Goal: Transaction & Acquisition: Purchase product/service

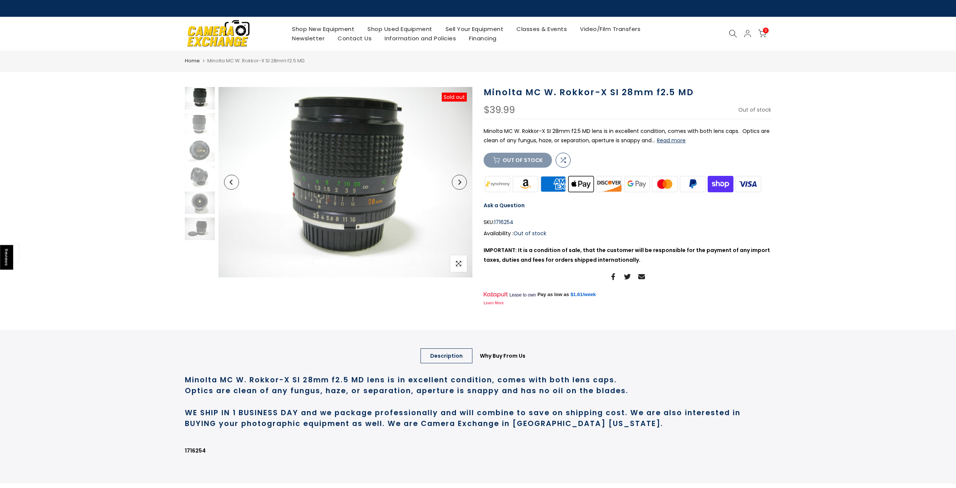
click at [396, 30] on link "Shop Used Equipment" at bounding box center [400, 28] width 78 height 9
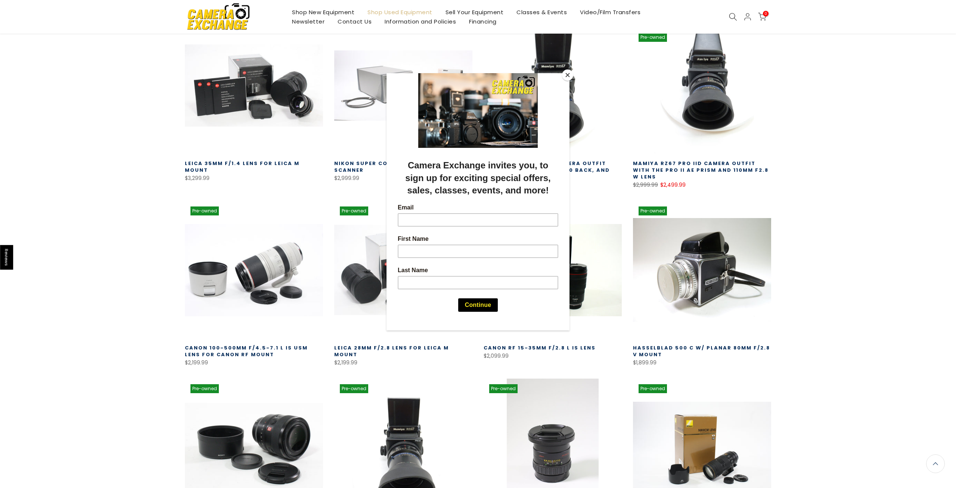
click at [567, 77] on button "Close" at bounding box center [567, 74] width 11 height 11
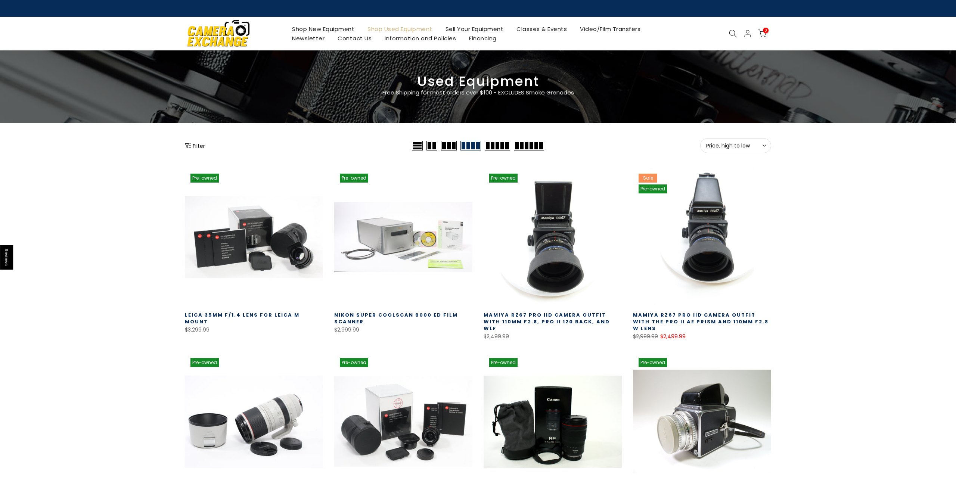
click at [730, 33] on icon at bounding box center [733, 33] width 8 height 8
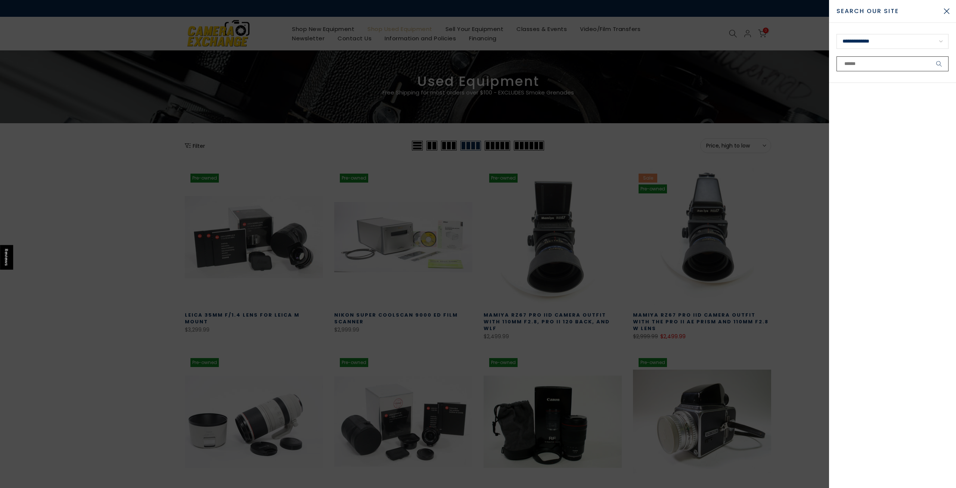
click at [877, 65] on input "text" at bounding box center [892, 63] width 112 height 15
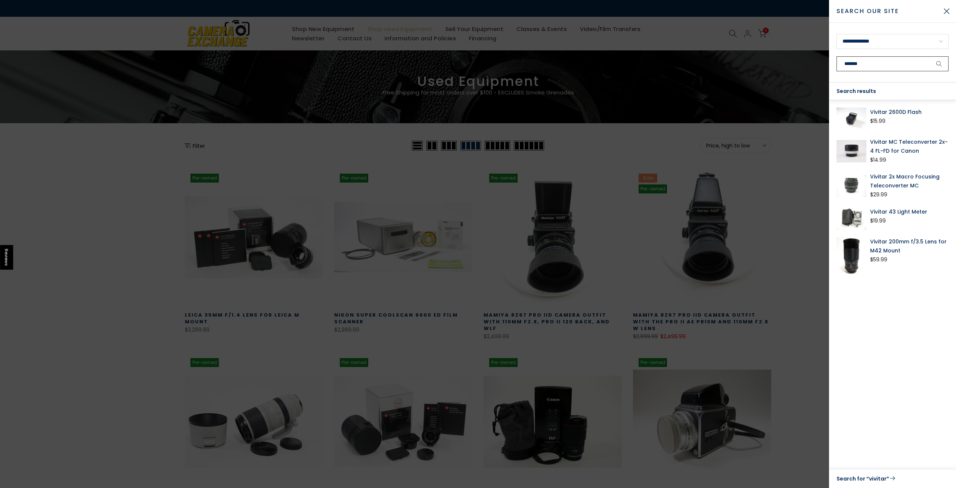
type input "*******"
click at [930, 56] on button "submit" at bounding box center [939, 63] width 19 height 15
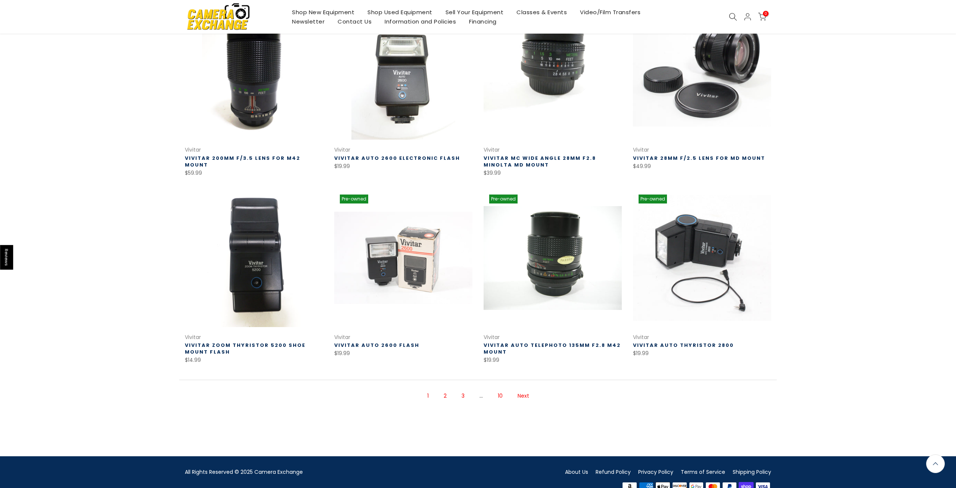
scroll to position [342, 0]
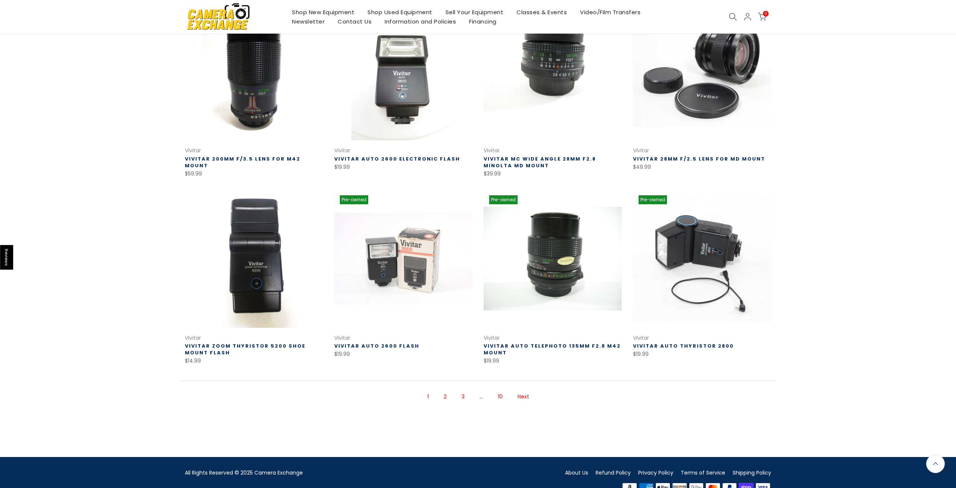
click at [525, 398] on link "Next" at bounding box center [523, 396] width 19 height 13
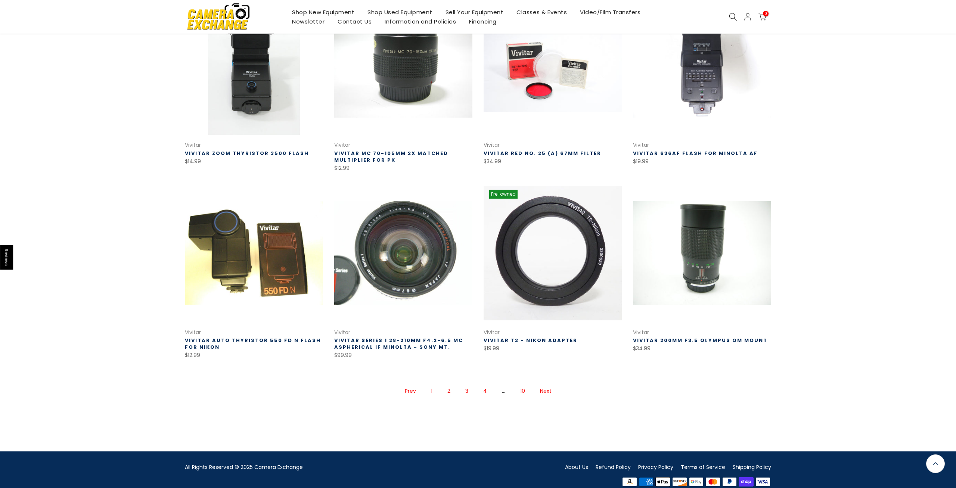
scroll to position [349, 0]
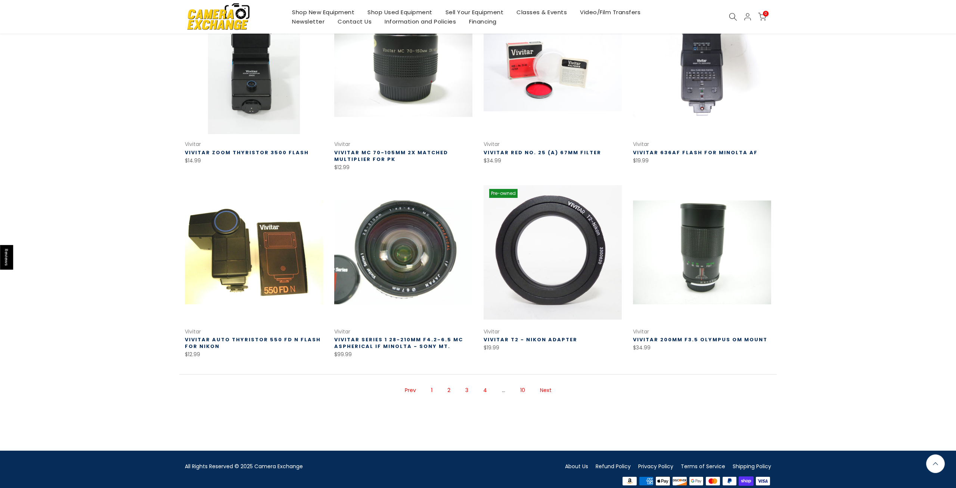
click at [551, 392] on link "Next" at bounding box center [545, 390] width 19 height 13
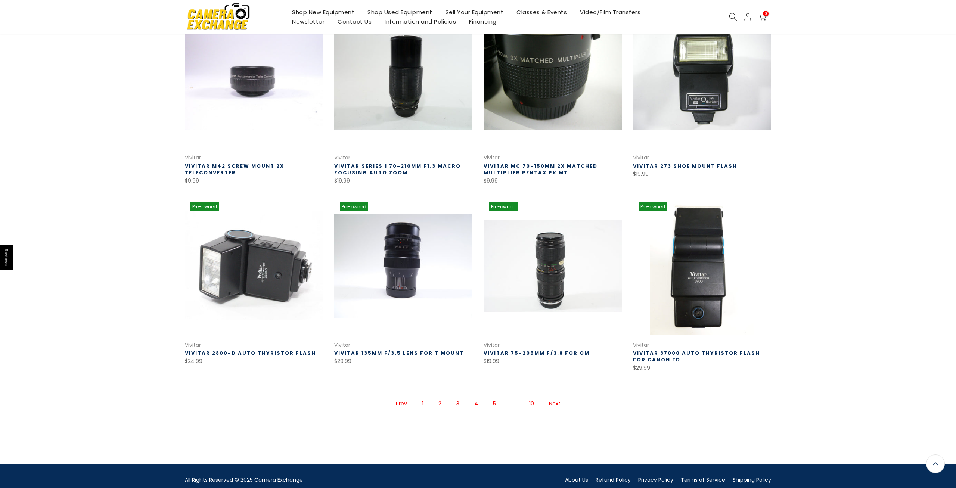
scroll to position [349, 0]
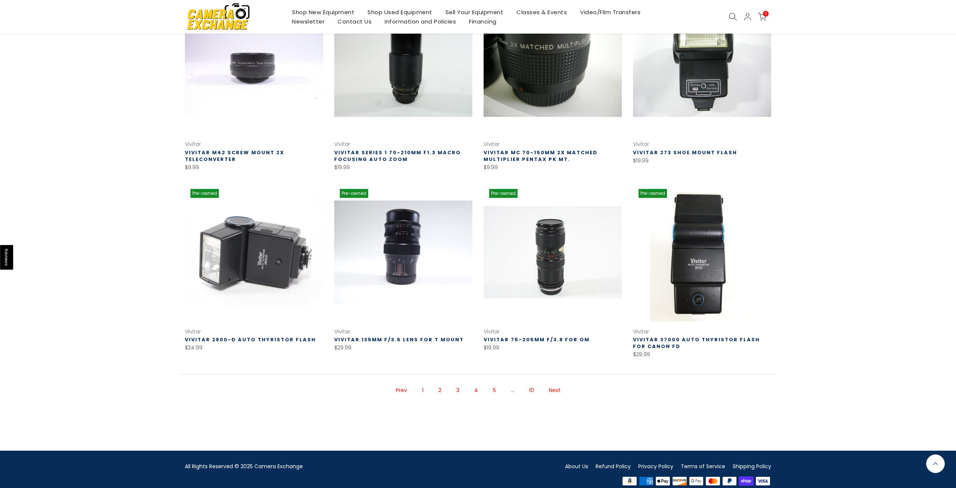
click at [557, 389] on link "Next" at bounding box center [554, 390] width 19 height 13
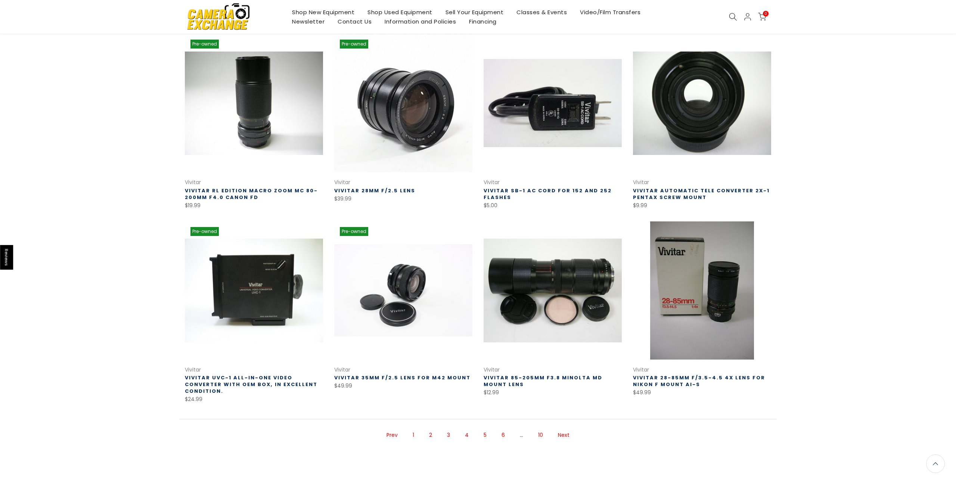
scroll to position [312, 0]
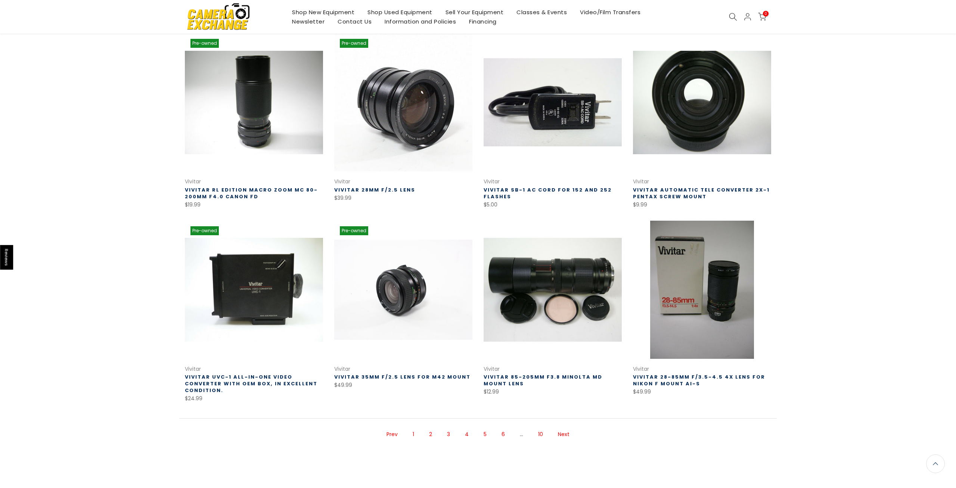
click at [403, 317] on link at bounding box center [403, 290] width 138 height 138
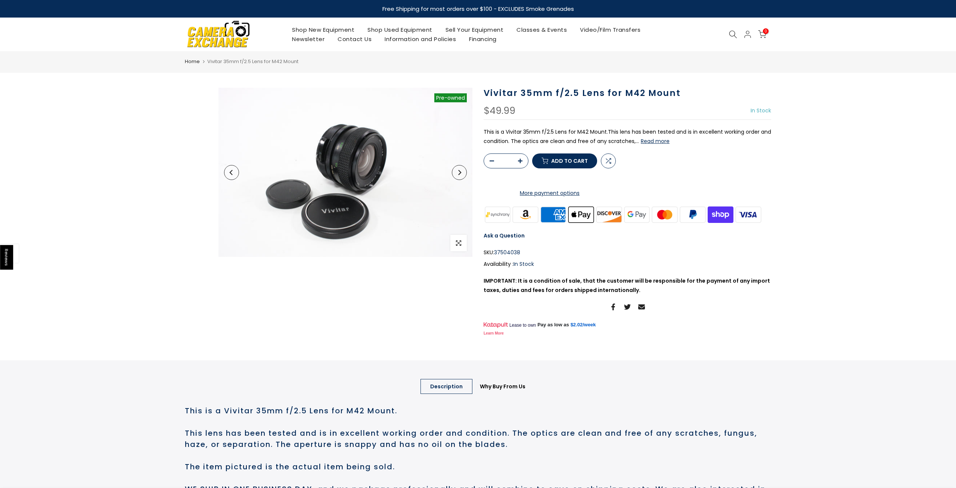
click at [380, 168] on img at bounding box center [345, 172] width 254 height 169
click at [460, 174] on icon "Next" at bounding box center [459, 172] width 5 height 5
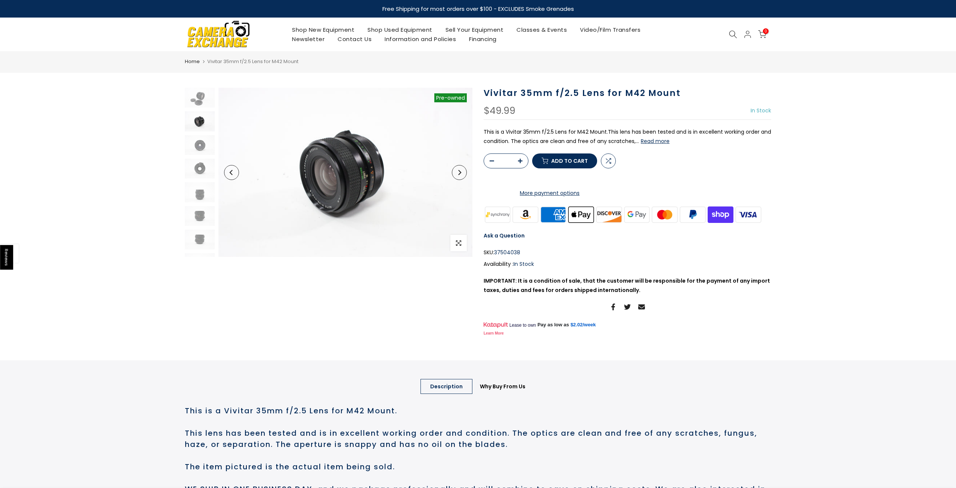
click at [460, 174] on icon "Next" at bounding box center [459, 172] width 5 height 5
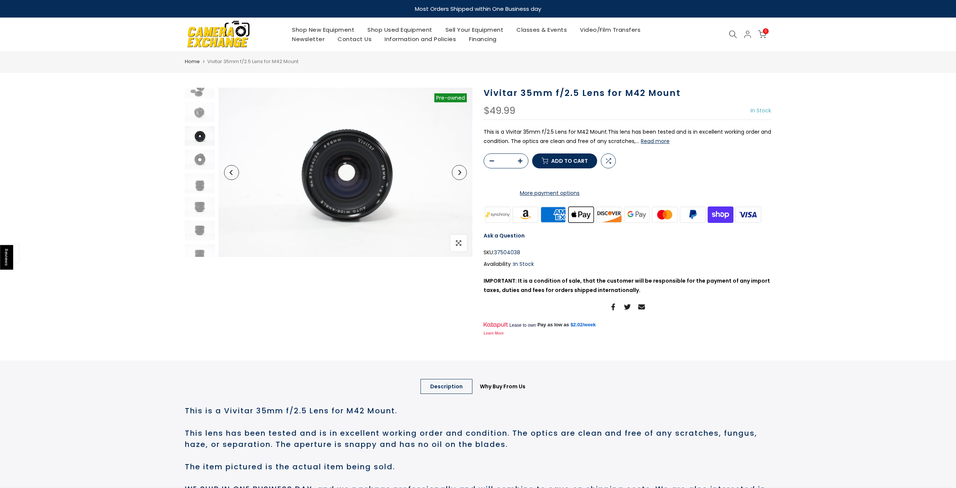
scroll to position [10, 0]
click at [458, 173] on icon "Next" at bounding box center [459, 172] width 5 height 5
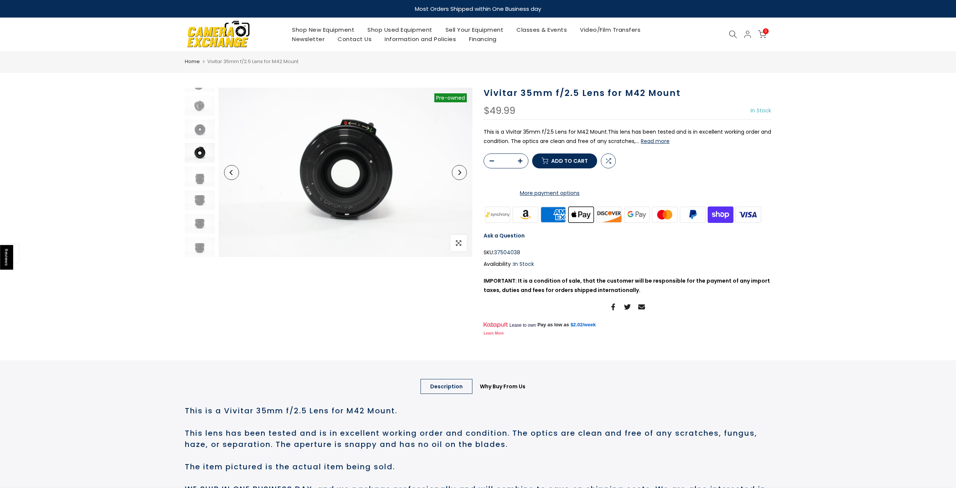
scroll to position [16, 0]
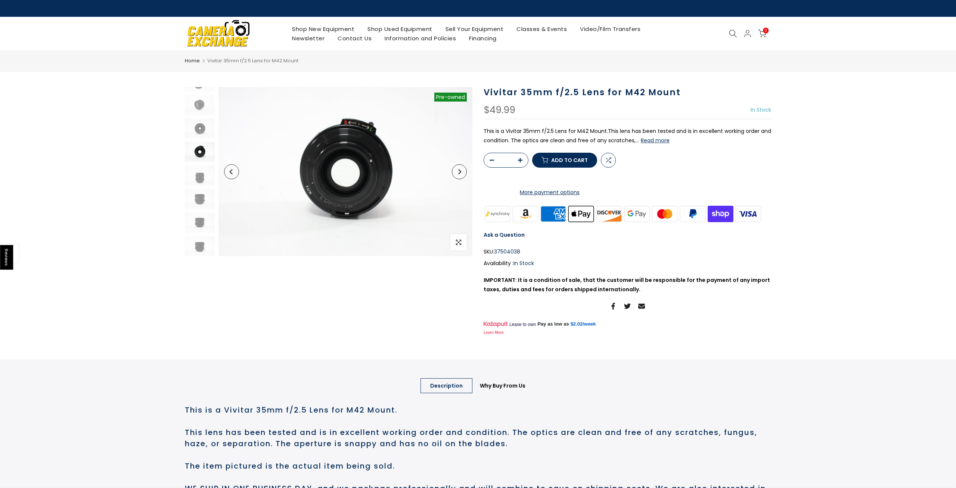
click at [458, 173] on icon "Next" at bounding box center [459, 171] width 3 height 5
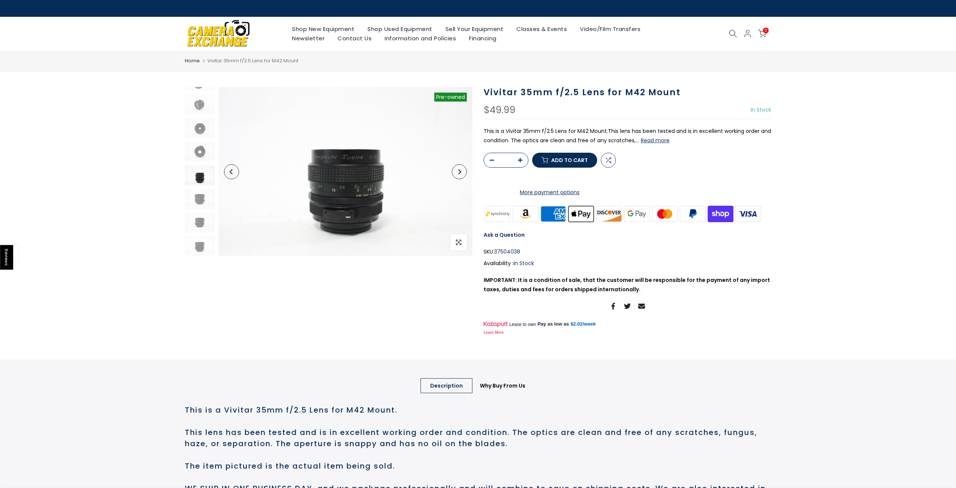
click at [458, 173] on icon "Next" at bounding box center [459, 171] width 3 height 5
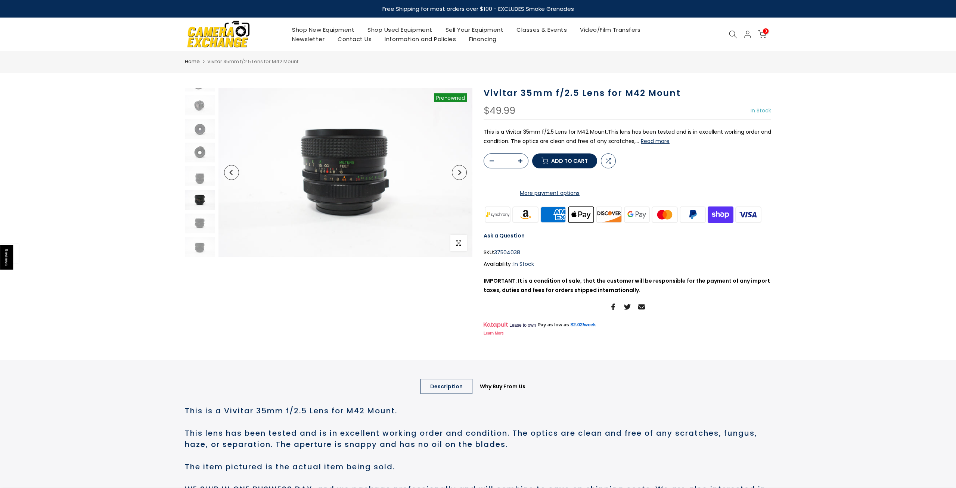
click at [458, 173] on icon "Next" at bounding box center [459, 172] width 5 height 5
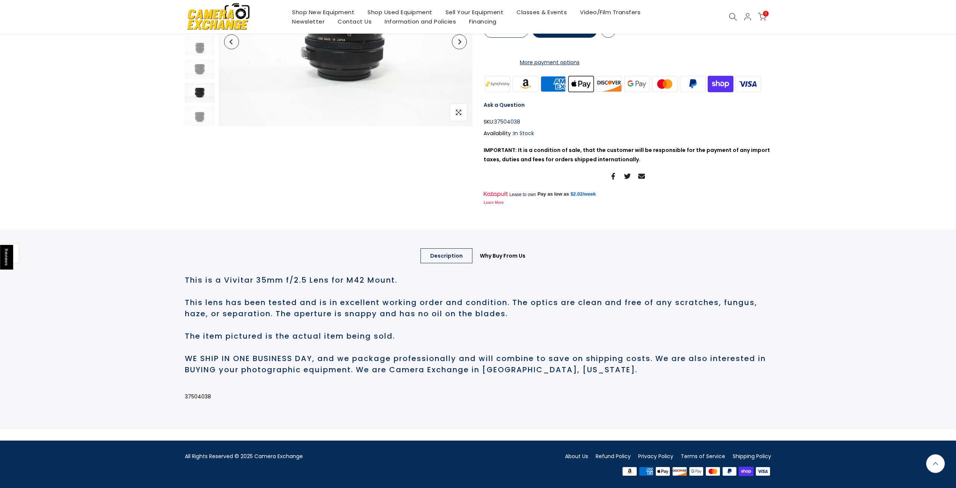
scroll to position [0, 0]
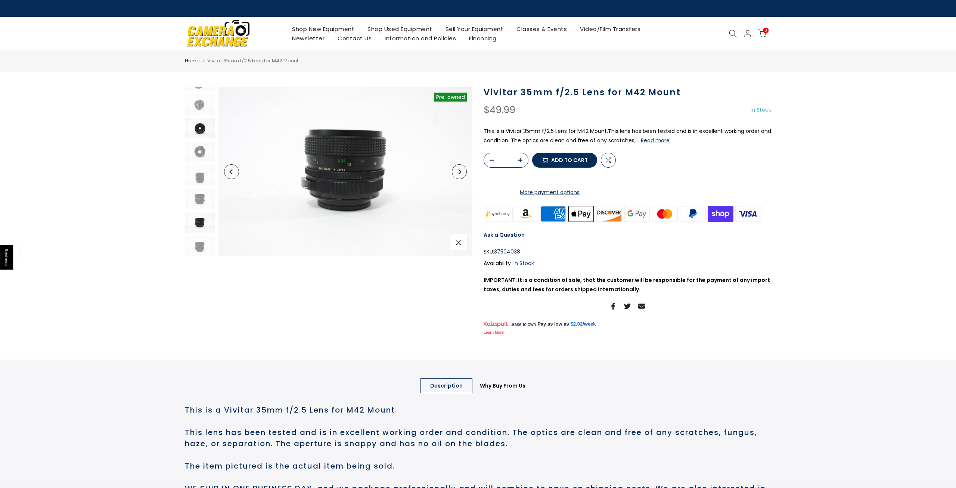
click at [199, 130] on img at bounding box center [200, 128] width 30 height 20
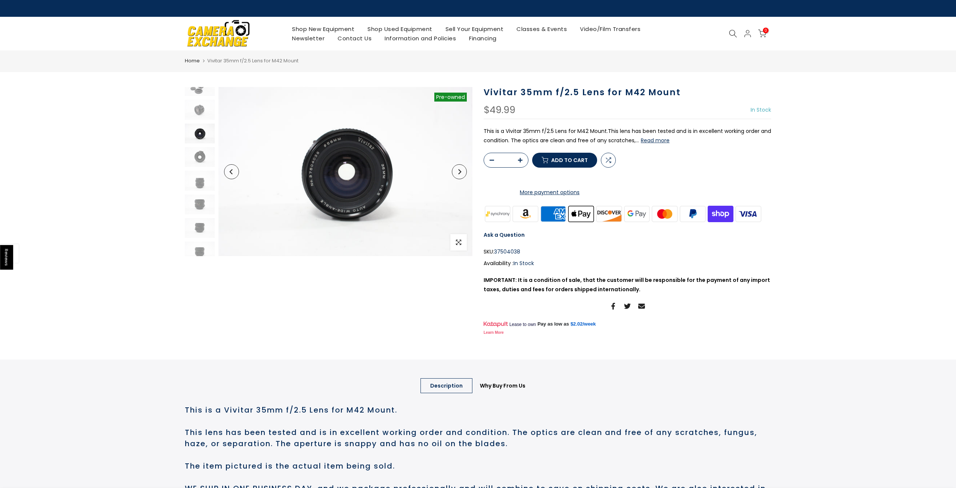
scroll to position [10, 0]
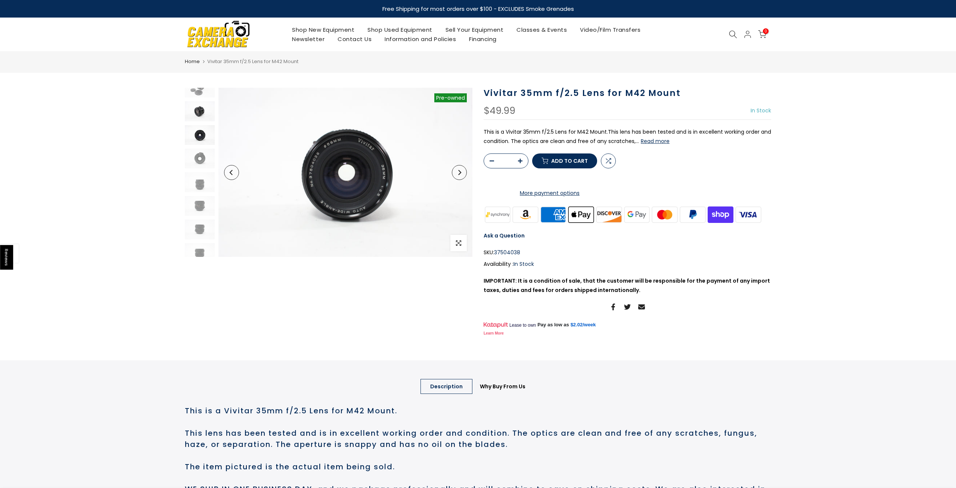
click at [193, 113] on img at bounding box center [200, 111] width 30 height 20
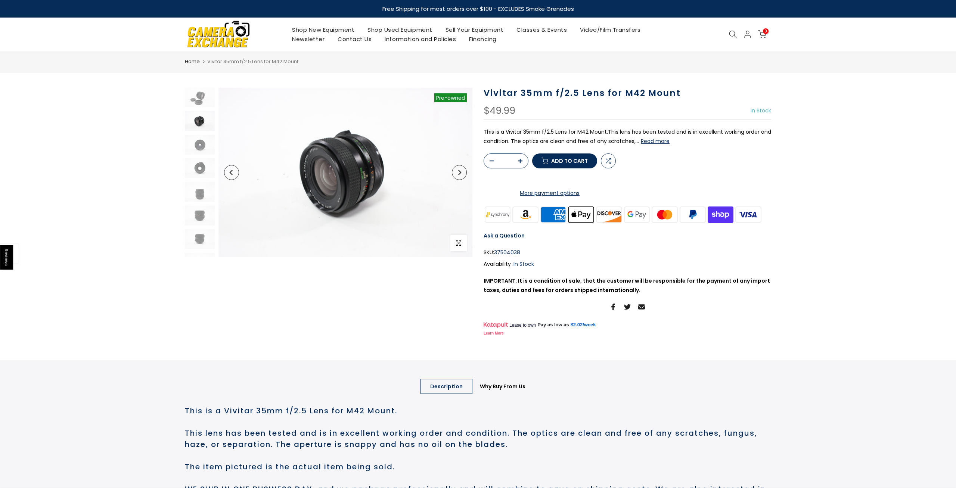
scroll to position [0, 0]
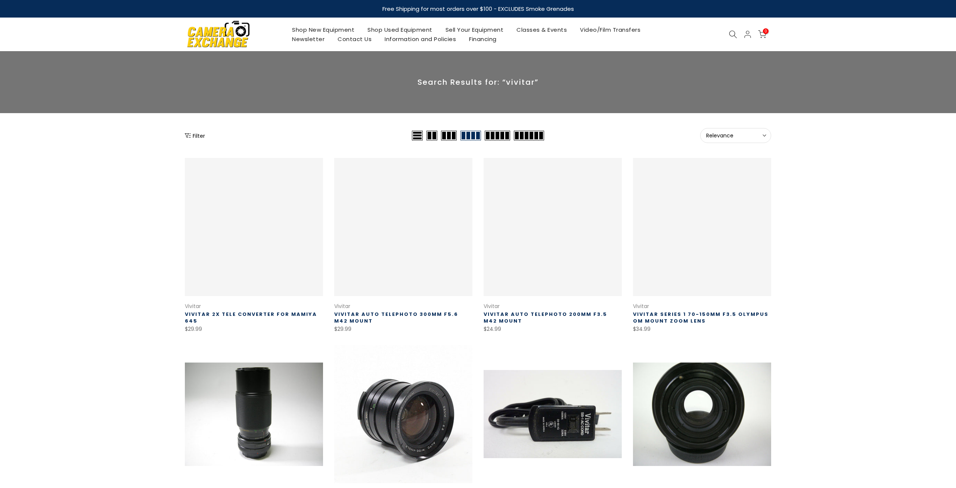
scroll to position [312, 0]
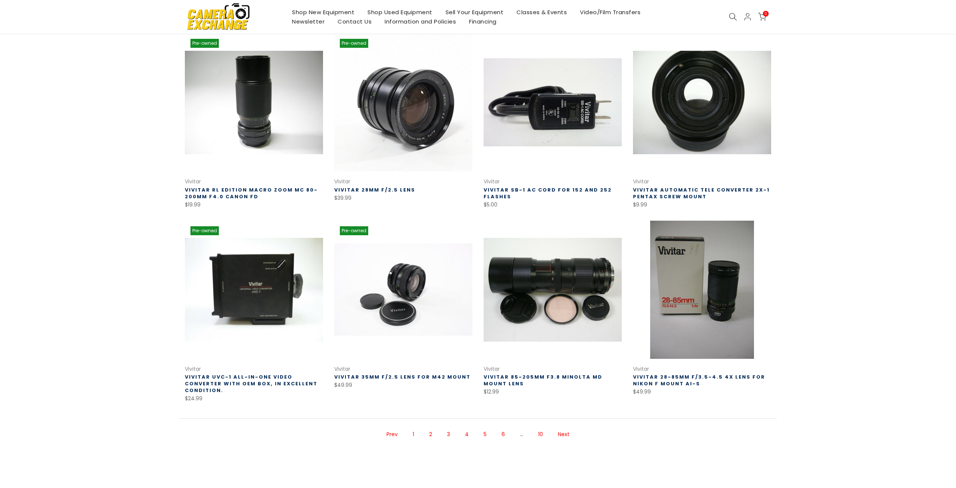
click at [561, 434] on link "Next" at bounding box center [563, 434] width 19 height 13
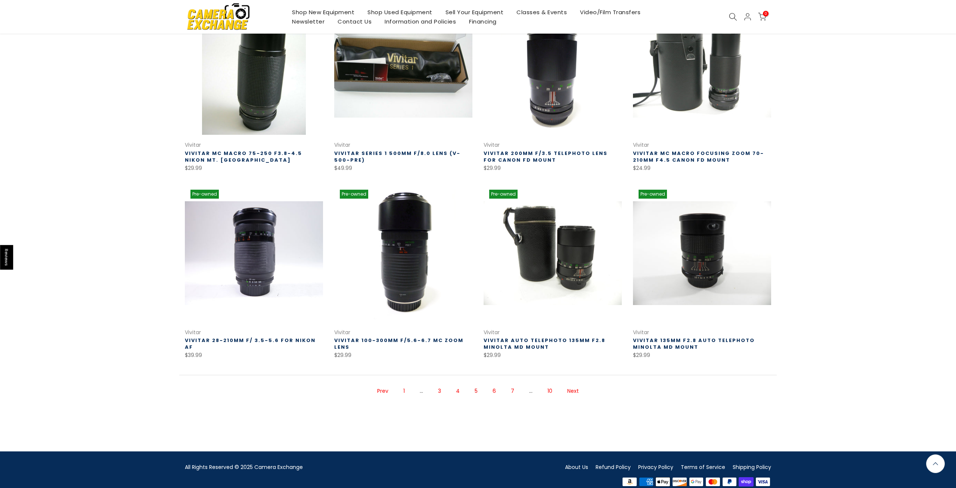
scroll to position [349, 0]
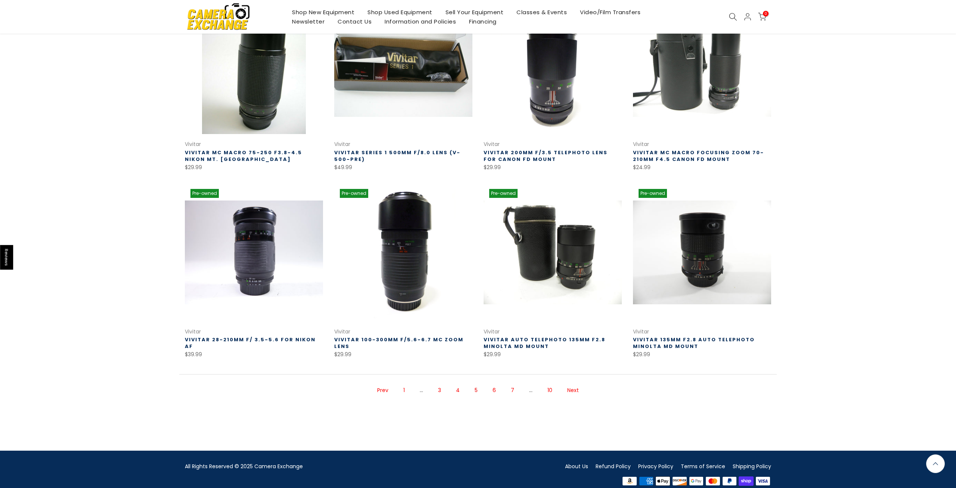
click at [576, 392] on link "Next" at bounding box center [572, 390] width 19 height 13
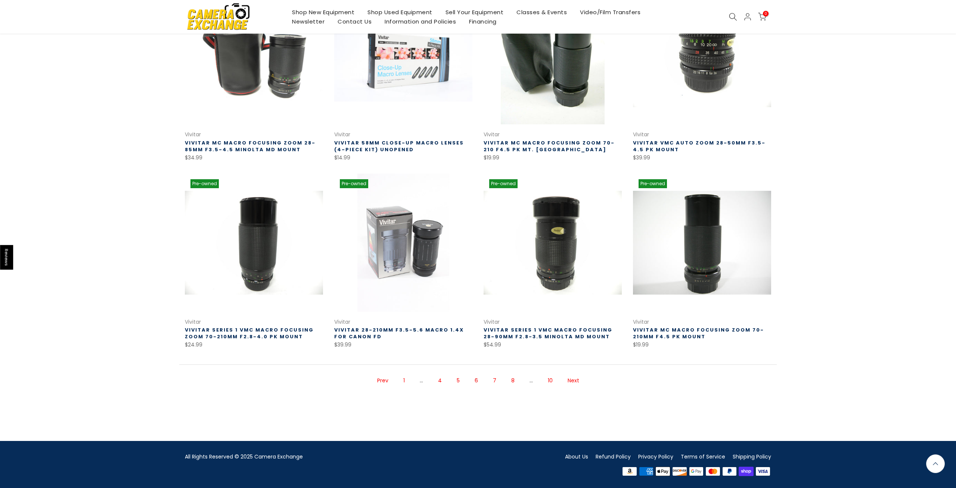
scroll to position [358, 0]
click at [575, 380] on link "Next" at bounding box center [573, 380] width 19 height 13
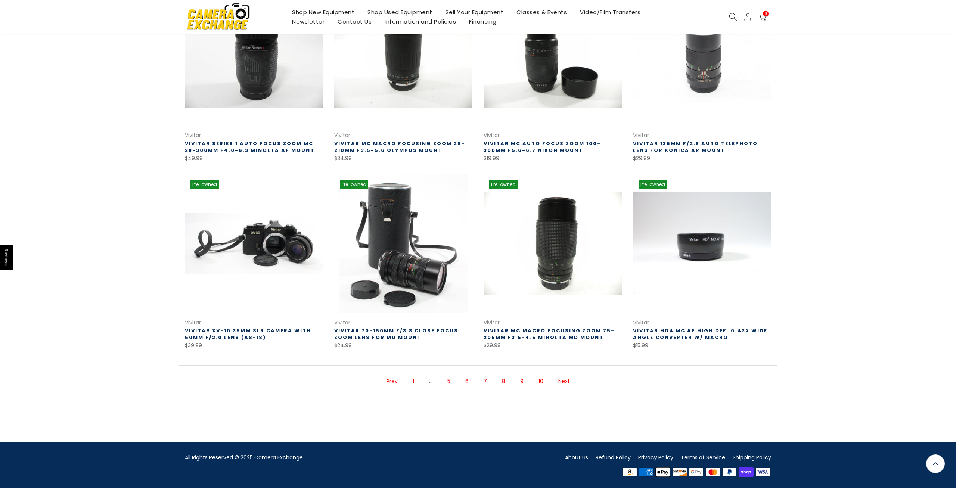
scroll to position [358, 0]
click at [561, 382] on link "Next" at bounding box center [563, 380] width 19 height 13
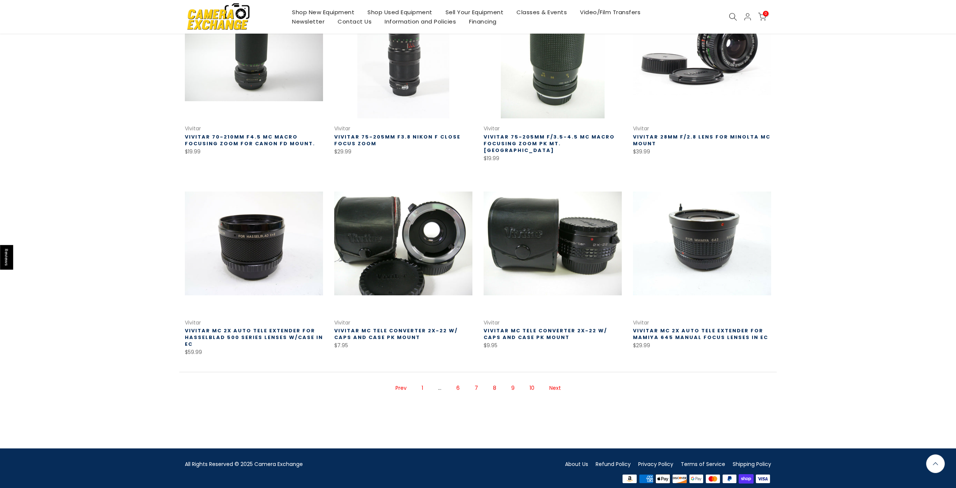
scroll to position [365, 0]
click at [558, 381] on link "Next" at bounding box center [554, 387] width 19 height 13
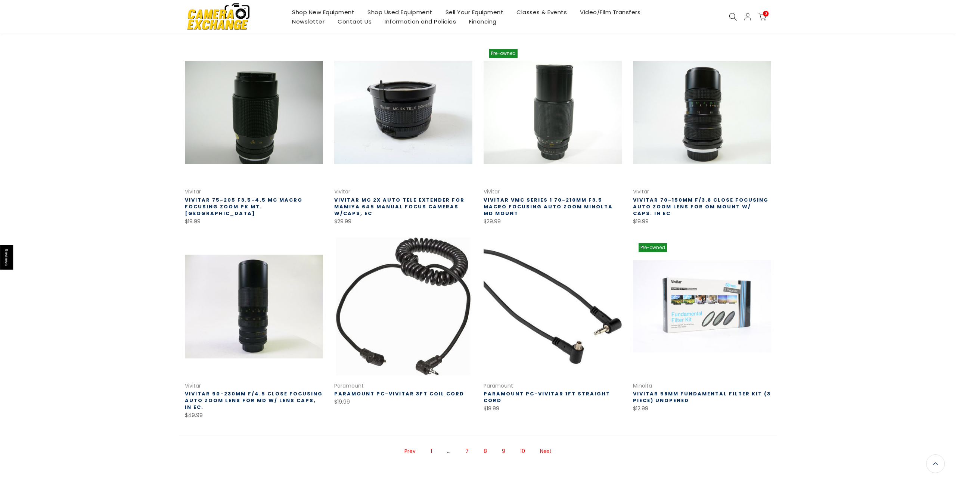
scroll to position [372, 0]
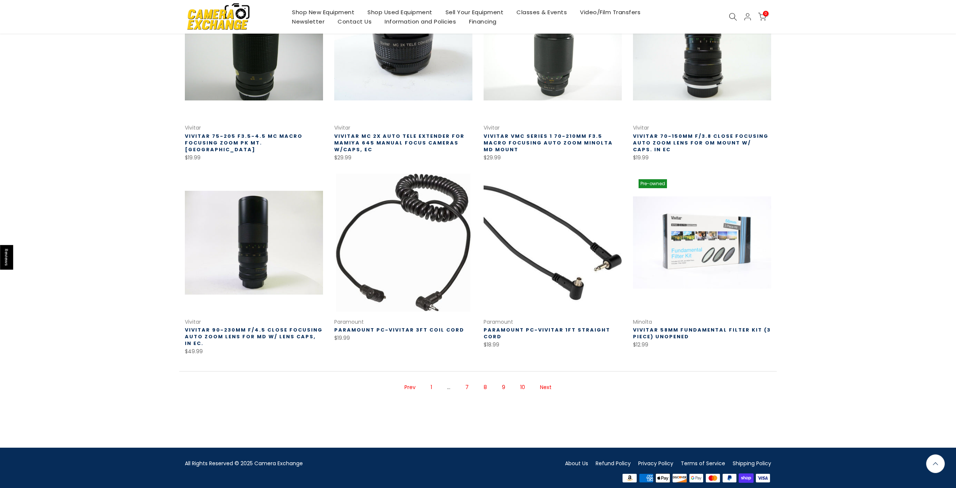
click at [545, 381] on link "Next" at bounding box center [545, 387] width 19 height 13
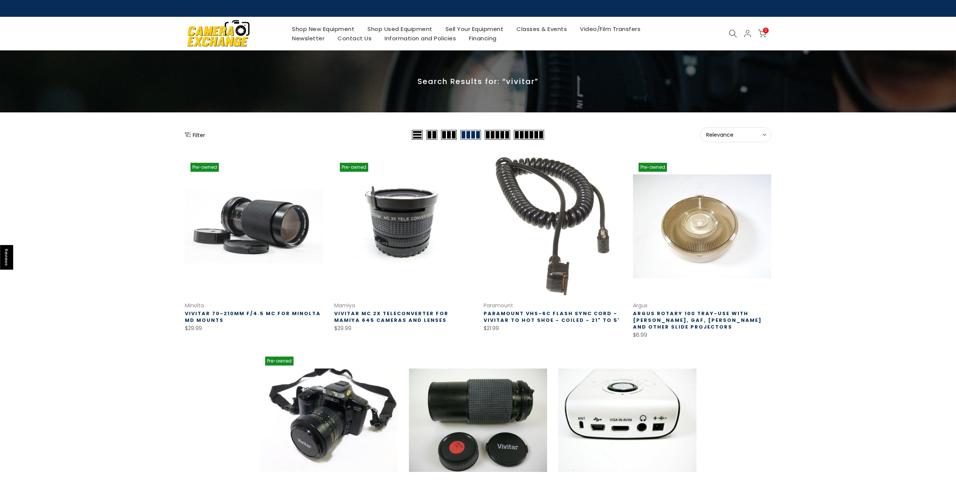
click at [731, 34] on icon at bounding box center [733, 33] width 8 height 8
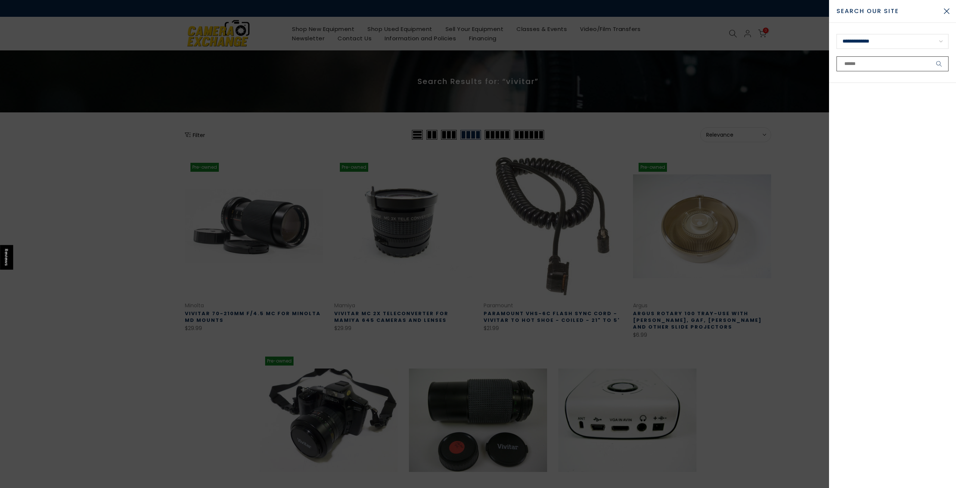
click at [875, 66] on input "text" at bounding box center [892, 63] width 112 height 15
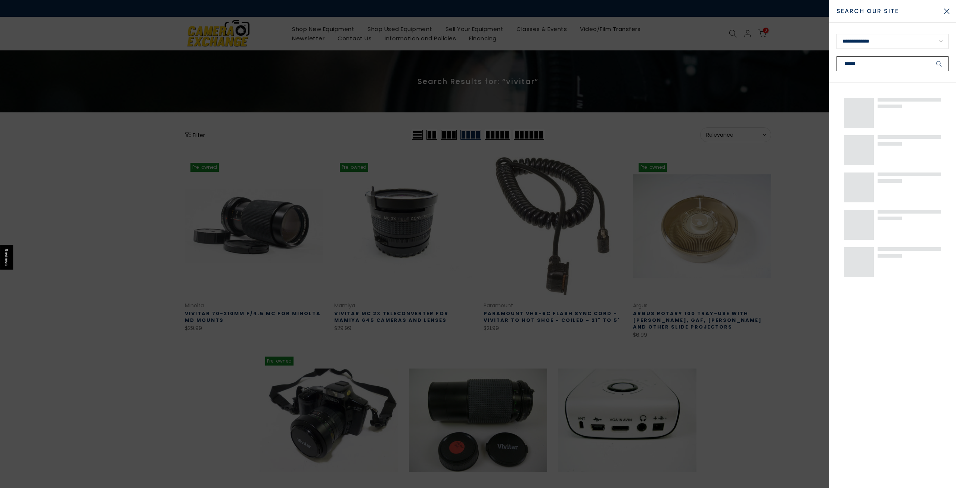
type input "******"
click at [930, 56] on button "submit" at bounding box center [939, 63] width 19 height 15
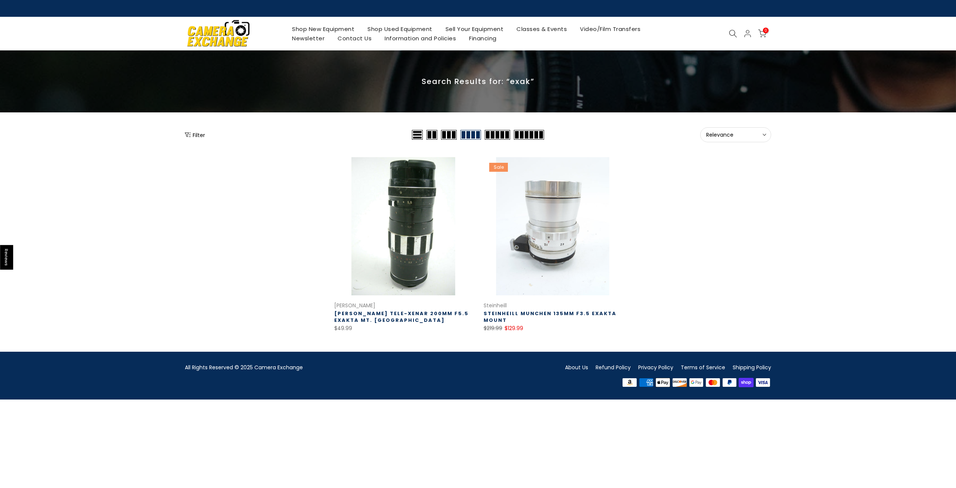
click at [563, 240] on link at bounding box center [552, 226] width 138 height 138
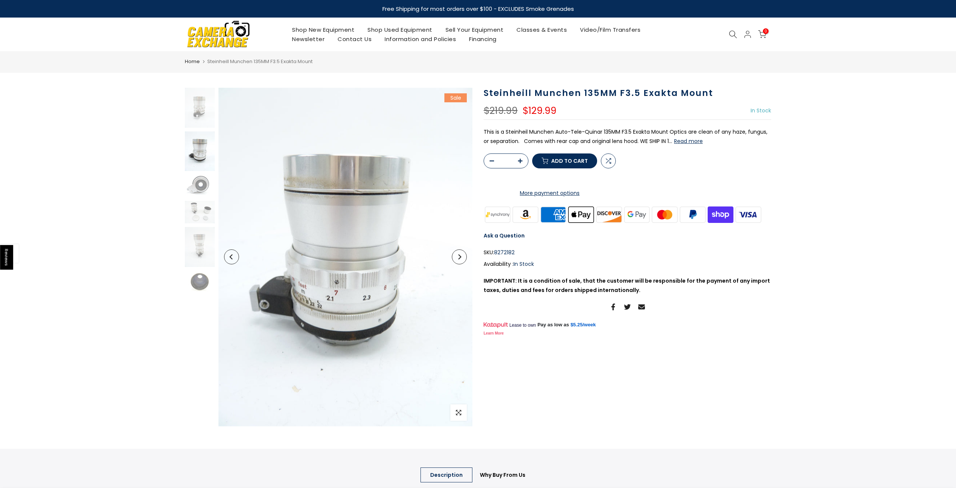
click at [461, 260] on button "Next" at bounding box center [459, 256] width 15 height 15
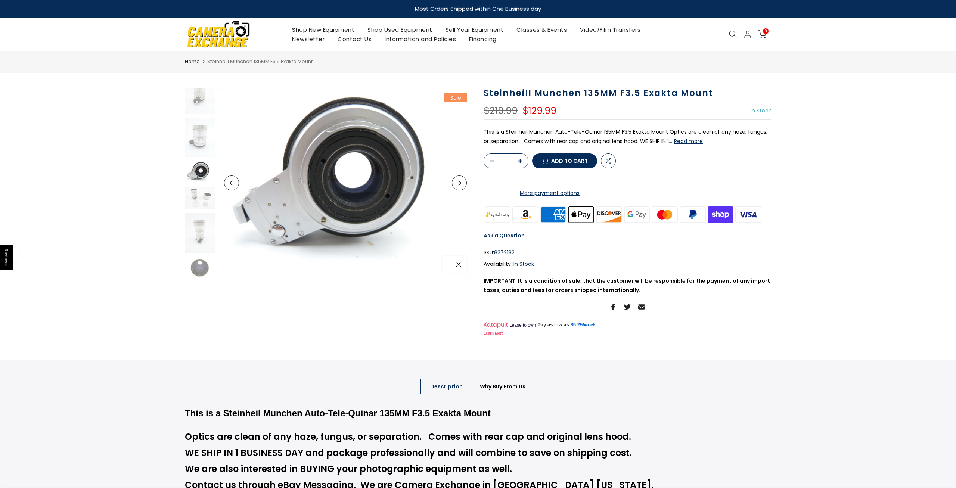
scroll to position [15, 0]
click at [687, 143] on button "Read more" at bounding box center [688, 141] width 29 height 7
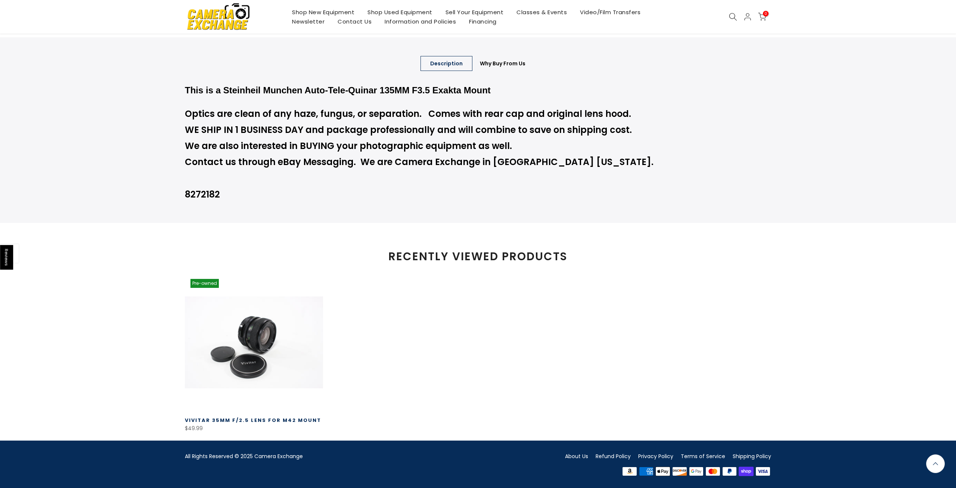
scroll to position [353, 0]
click at [582, 457] on link "About Us" at bounding box center [576, 455] width 23 height 7
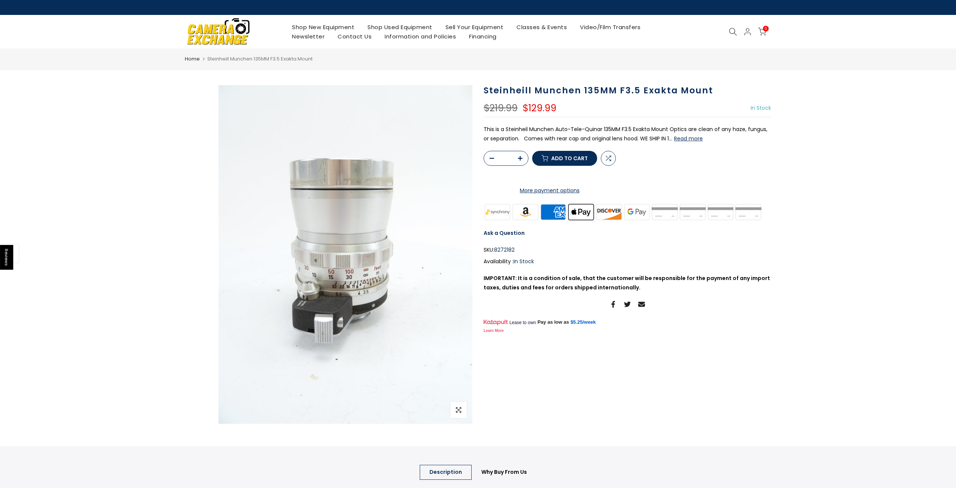
scroll to position [3, 0]
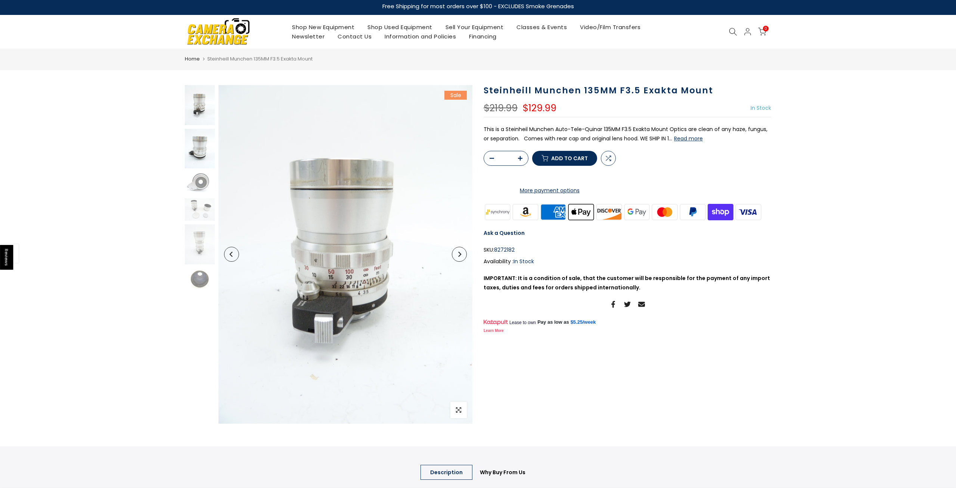
click at [200, 144] on img at bounding box center [200, 149] width 30 height 40
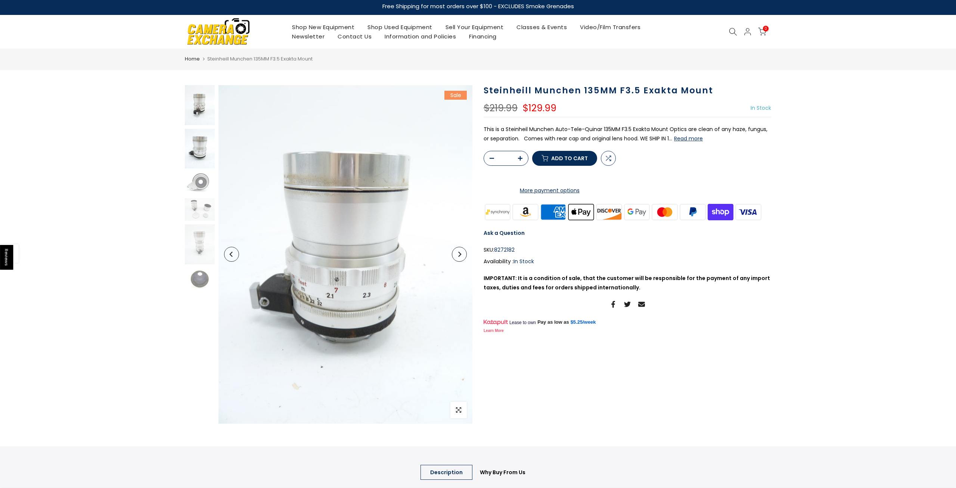
click at [197, 111] on img at bounding box center [200, 105] width 30 height 40
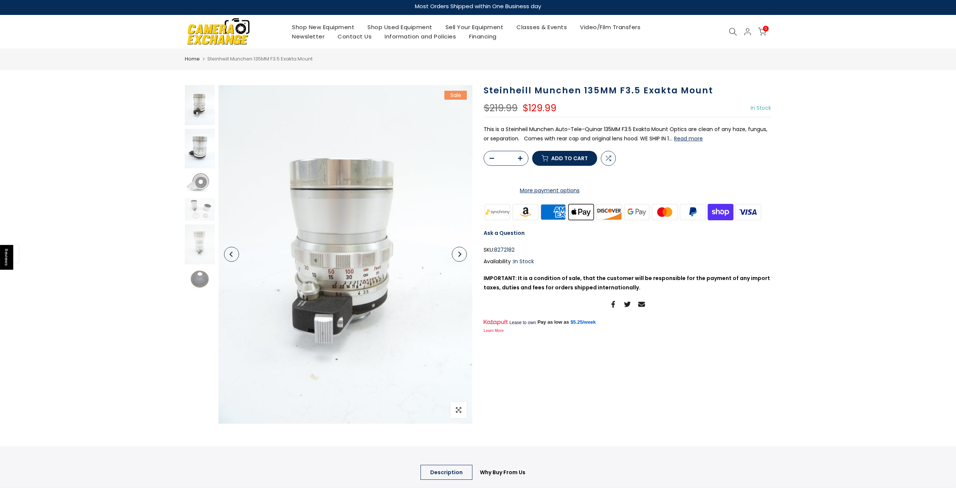
click at [190, 142] on img at bounding box center [200, 149] width 30 height 40
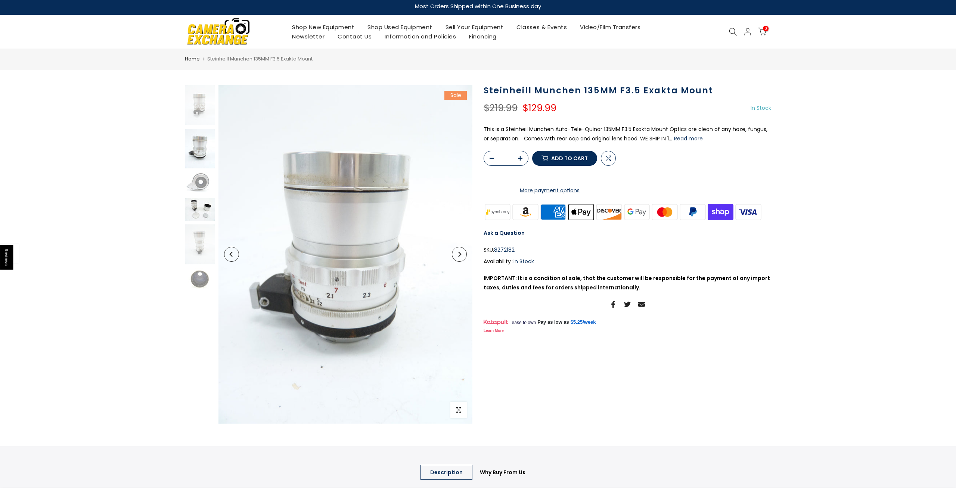
click at [199, 214] on img at bounding box center [200, 209] width 30 height 22
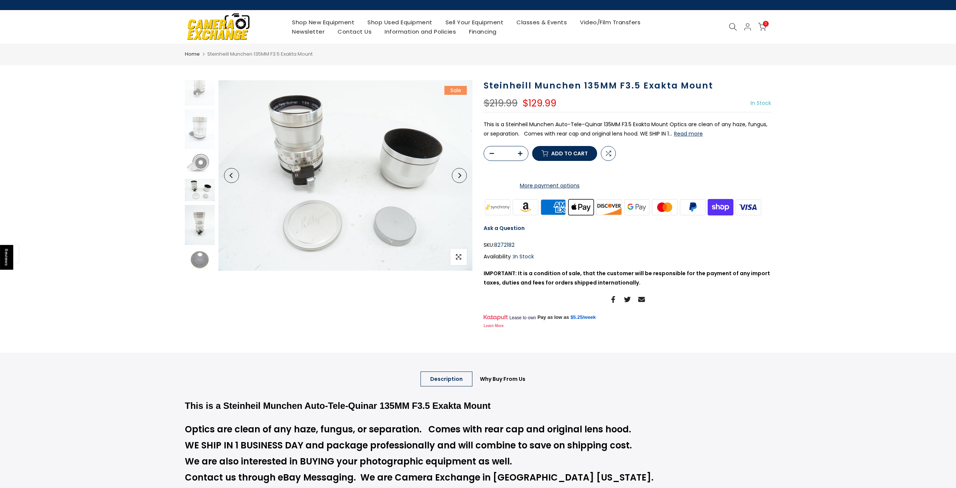
scroll to position [15, 0]
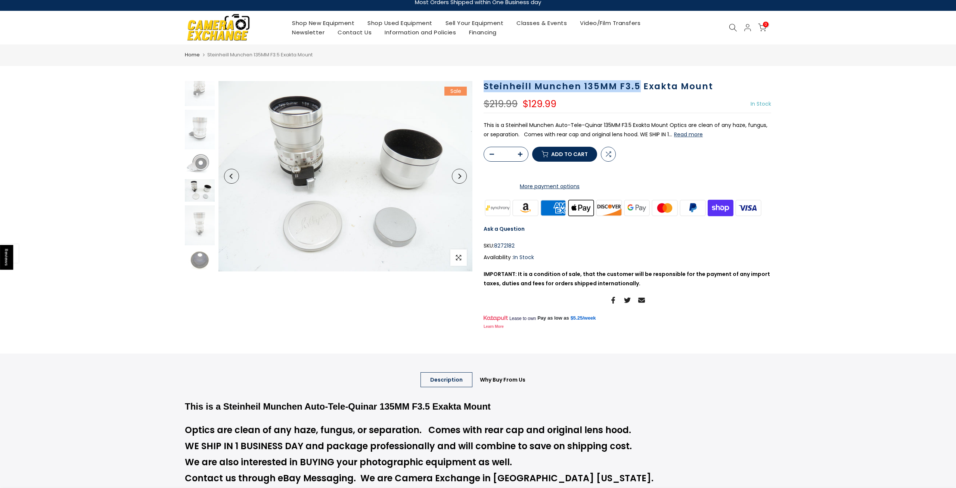
drag, startPoint x: 485, startPoint y: 85, endPoint x: 636, endPoint y: 89, distance: 151.6
click at [636, 89] on h1 "Steinheill Munchen 135MM F3.5 Exakta Mount" at bounding box center [626, 86] width 287 height 11
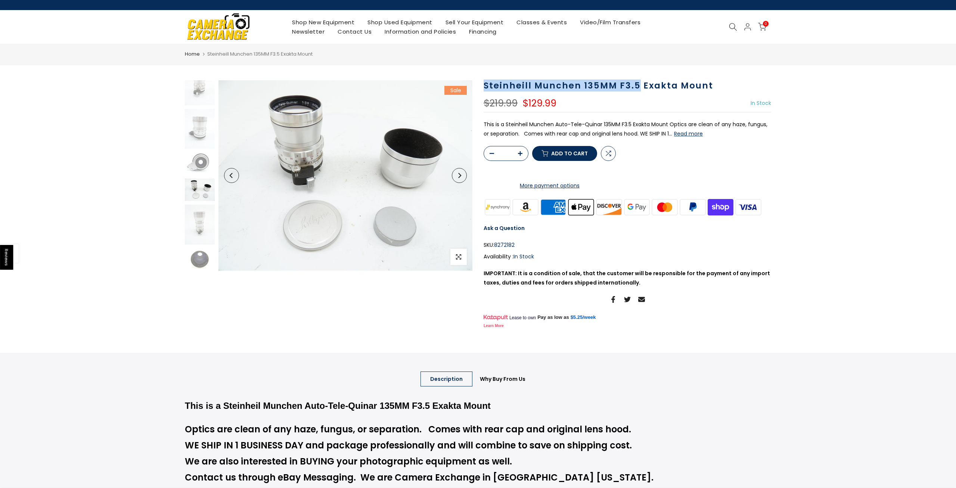
copy h1 "Steinheill Munchen 135MM F3.5"
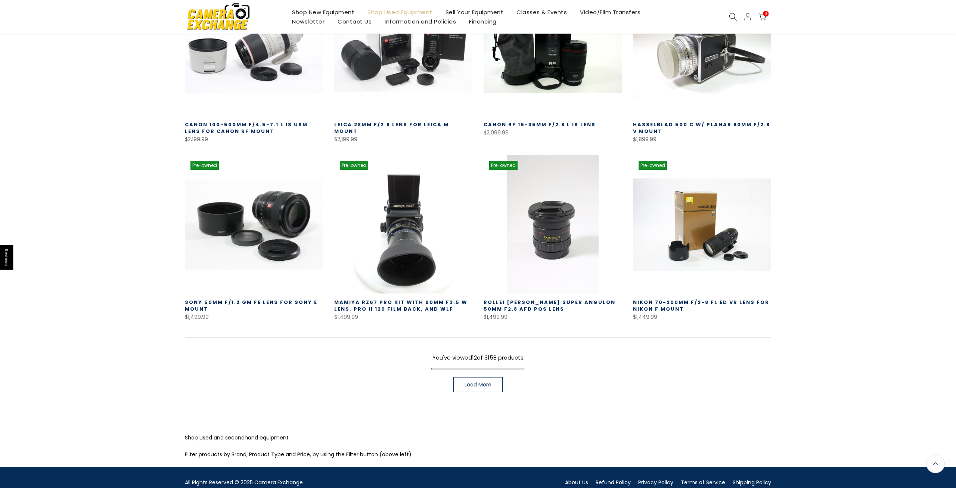
scroll to position [395, 0]
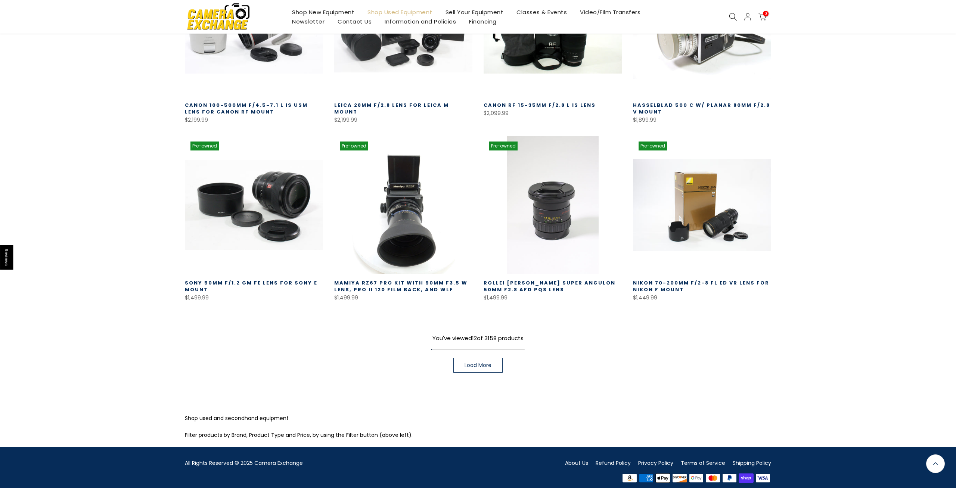
click at [482, 363] on link "Load More" at bounding box center [477, 365] width 49 height 15
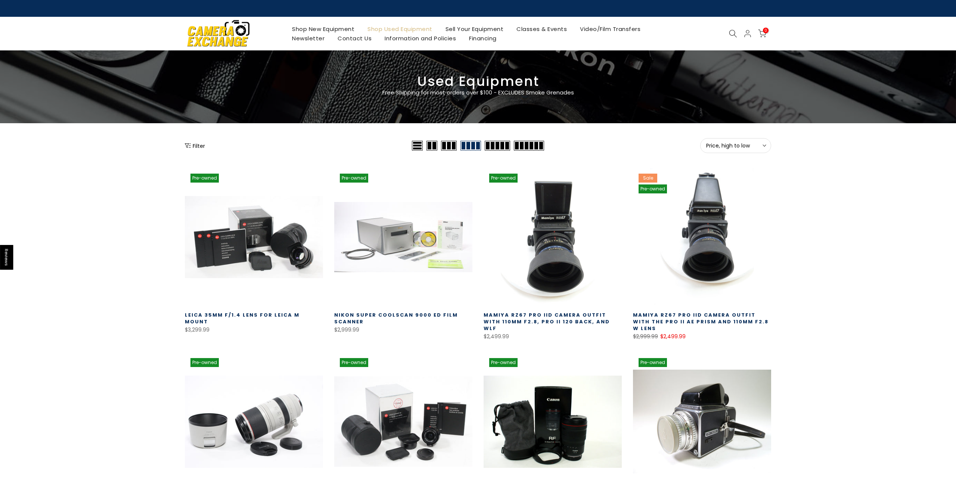
click at [742, 147] on span "Price, high to low" at bounding box center [735, 145] width 59 height 7
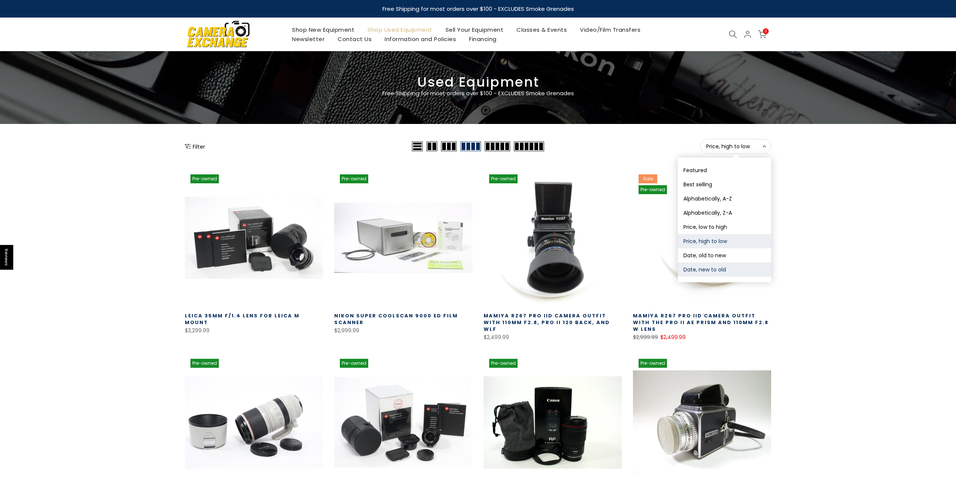
click at [717, 271] on button "Date, new to old" at bounding box center [724, 269] width 93 height 14
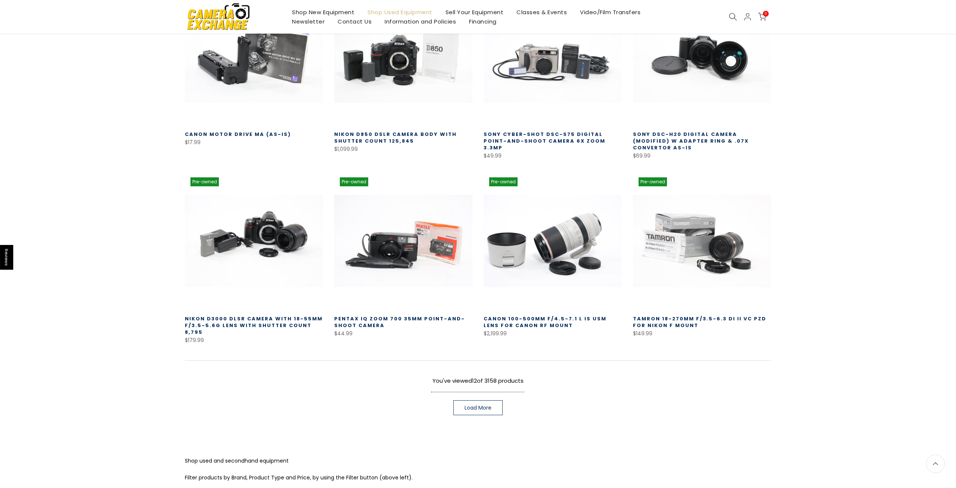
scroll to position [360, 0]
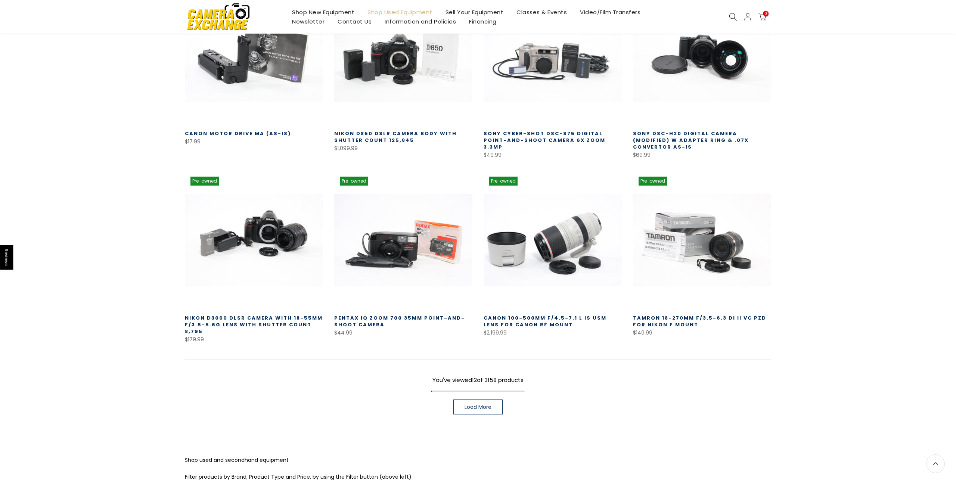
click at [495, 399] on link "Load More" at bounding box center [477, 406] width 49 height 15
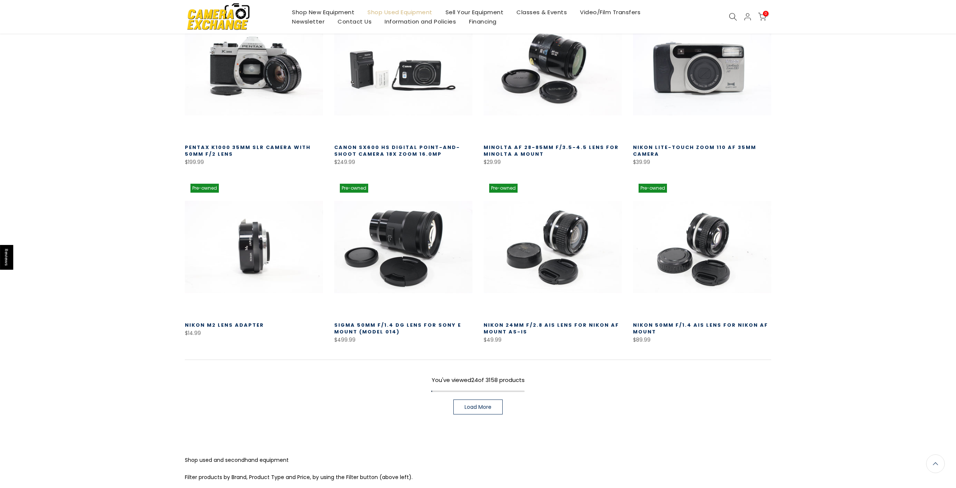
scroll to position [892, 0]
click at [486, 404] on span "Load More" at bounding box center [477, 406] width 27 height 5
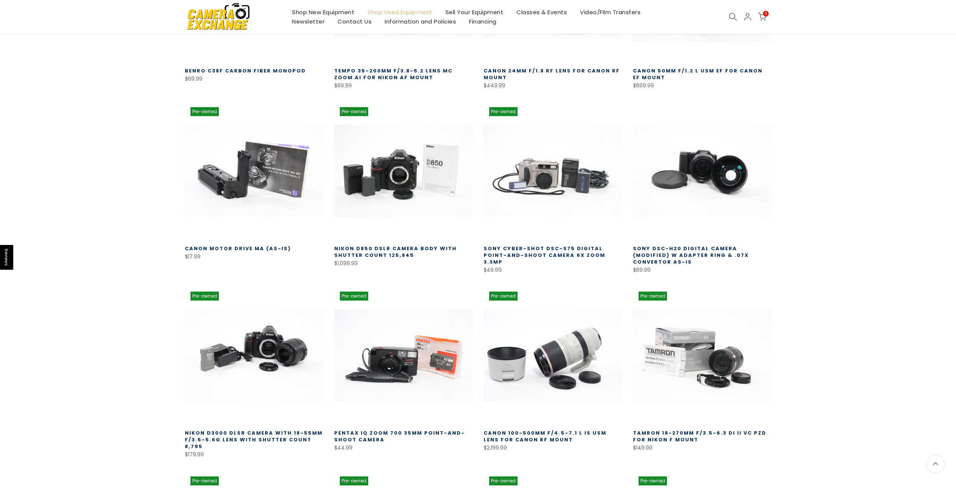
scroll to position [246, 0]
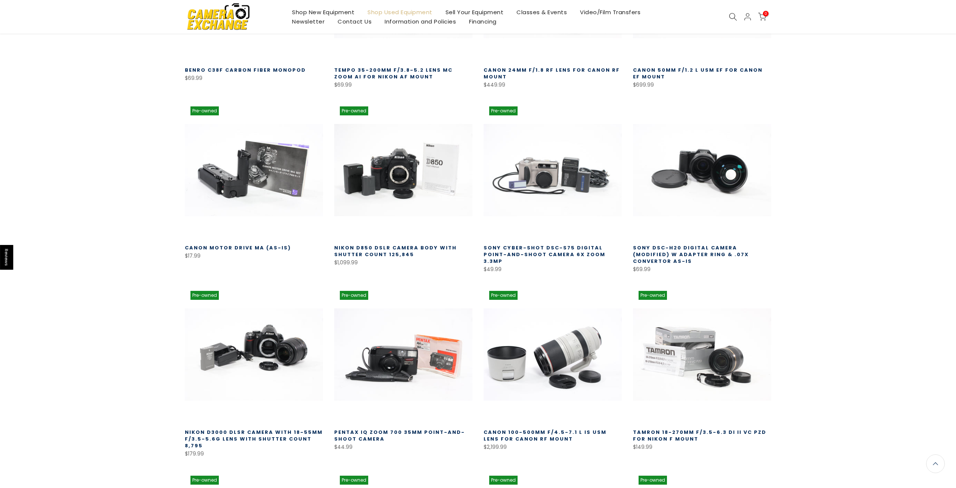
click at [733, 15] on icon at bounding box center [733, 17] width 8 height 8
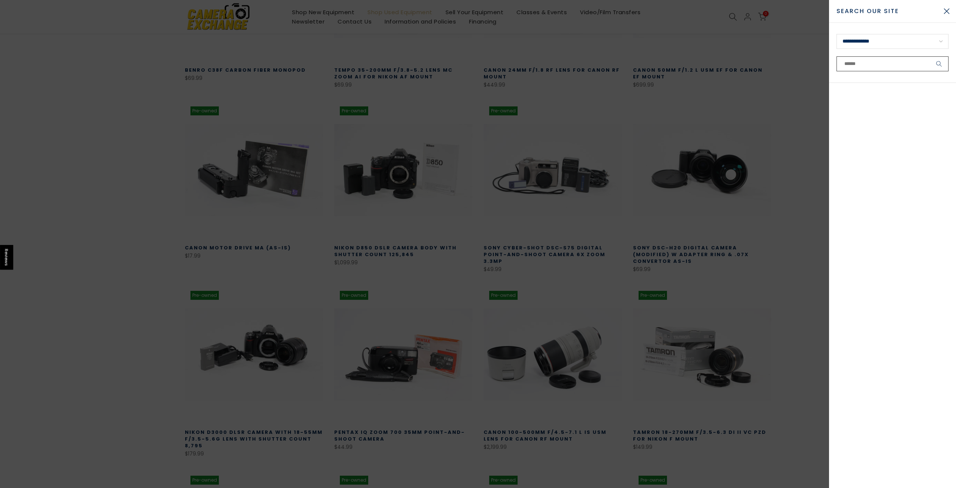
click at [864, 64] on input "text" at bounding box center [892, 63] width 112 height 15
type input "**********"
click at [930, 56] on button "submit" at bounding box center [939, 63] width 19 height 15
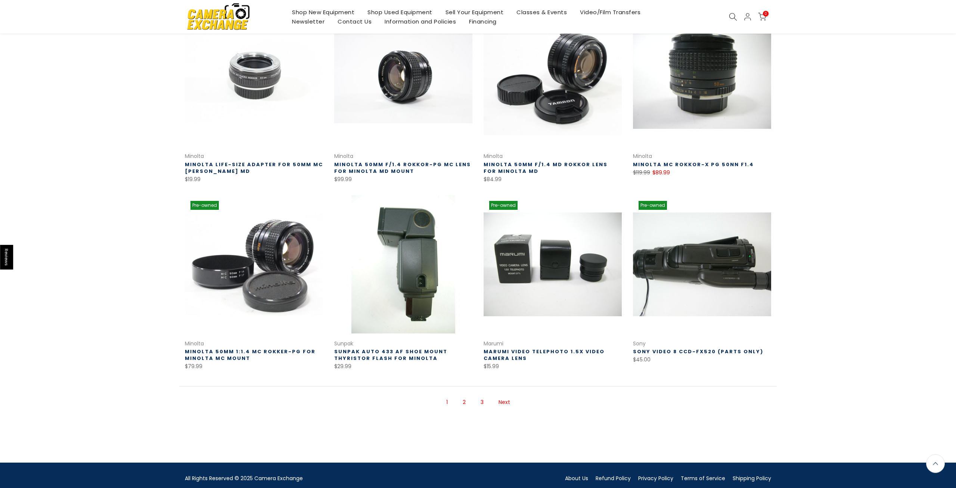
scroll to position [359, 0]
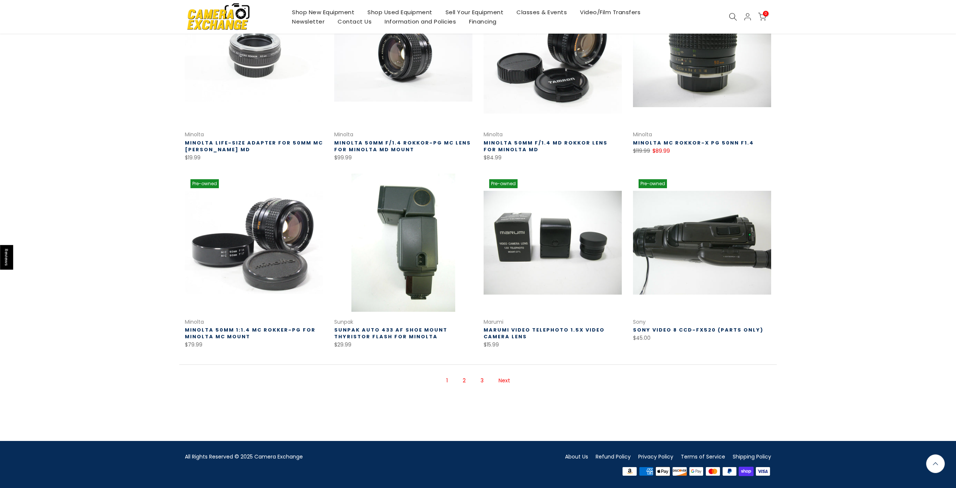
click at [505, 382] on link "Next" at bounding box center [504, 380] width 19 height 13
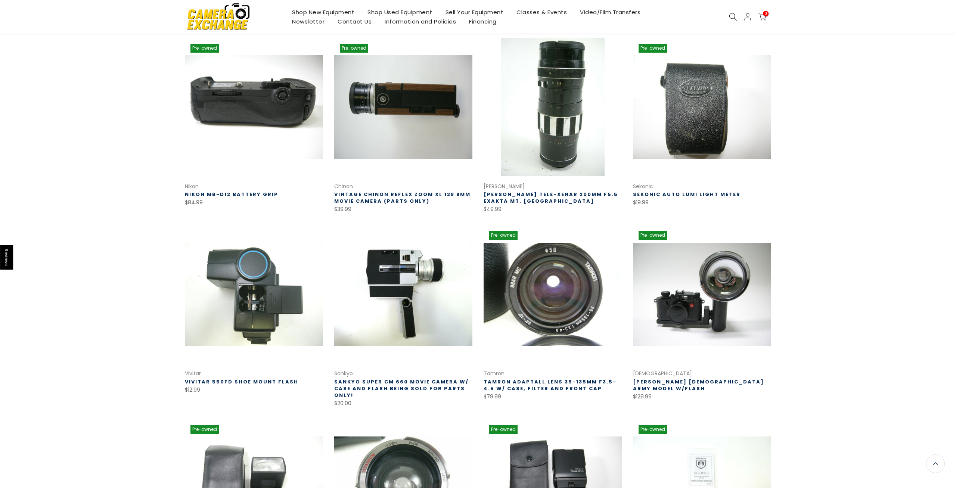
scroll to position [121, 0]
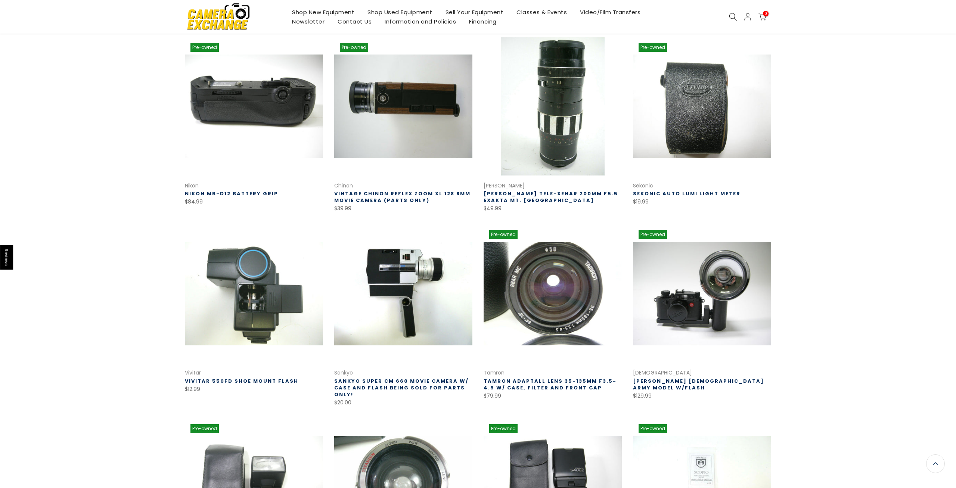
click at [568, 197] on link "Shneider Tele-Xenar 200mm f5.5 Exakta Mt. lens" at bounding box center [550, 197] width 134 height 14
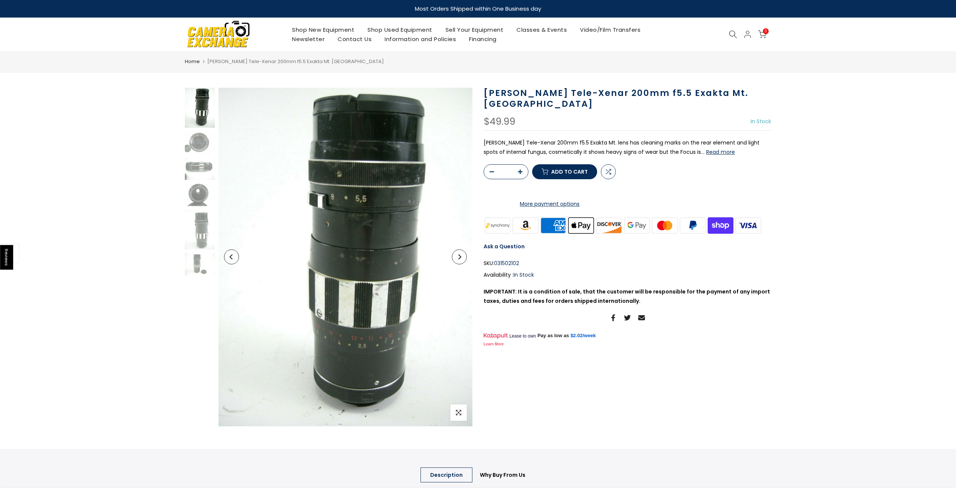
click at [460, 257] on icon "Next" at bounding box center [459, 256] width 3 height 5
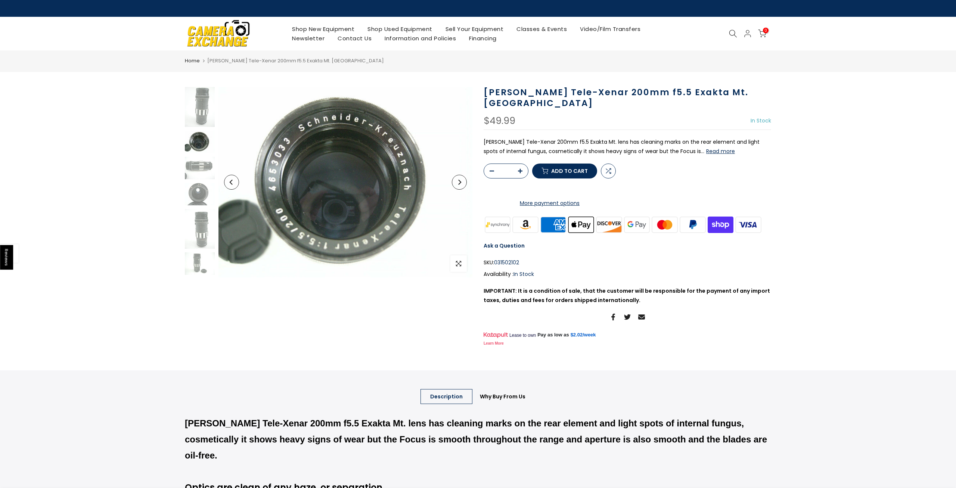
click at [462, 183] on button "Next" at bounding box center [459, 182] width 15 height 15
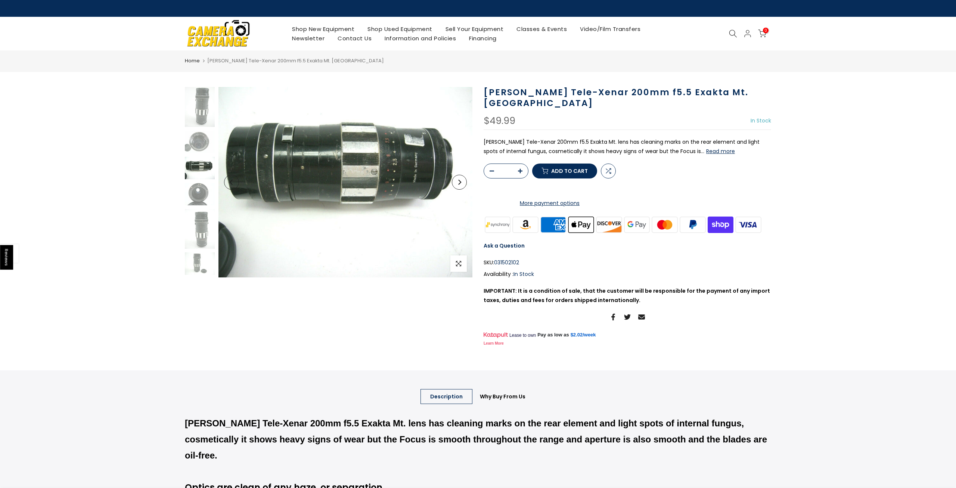
click at [462, 183] on button "Next" at bounding box center [459, 182] width 15 height 15
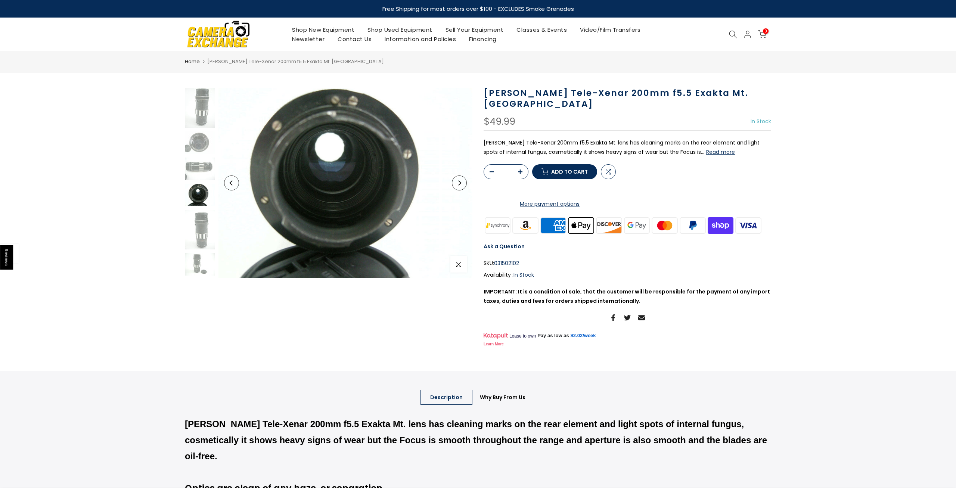
click at [462, 182] on button "Next" at bounding box center [459, 182] width 15 height 15
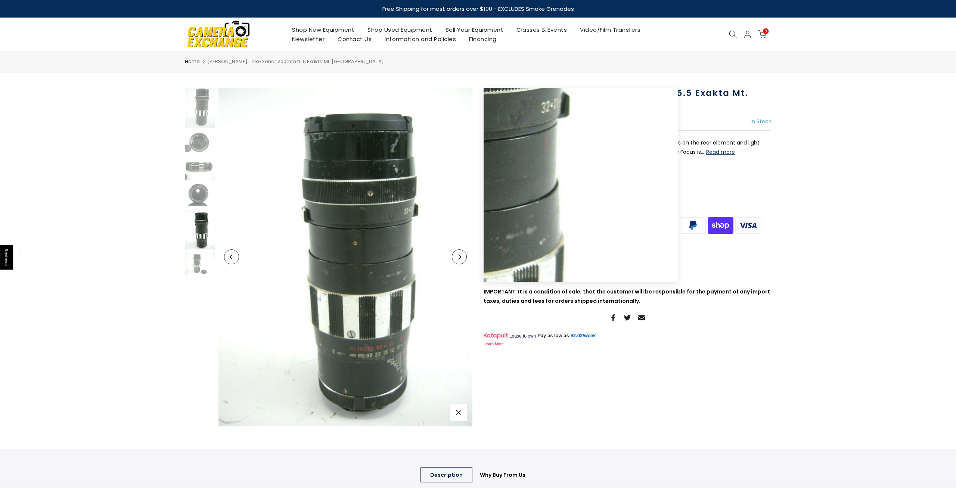
click at [456, 257] on button "Next" at bounding box center [459, 256] width 15 height 15
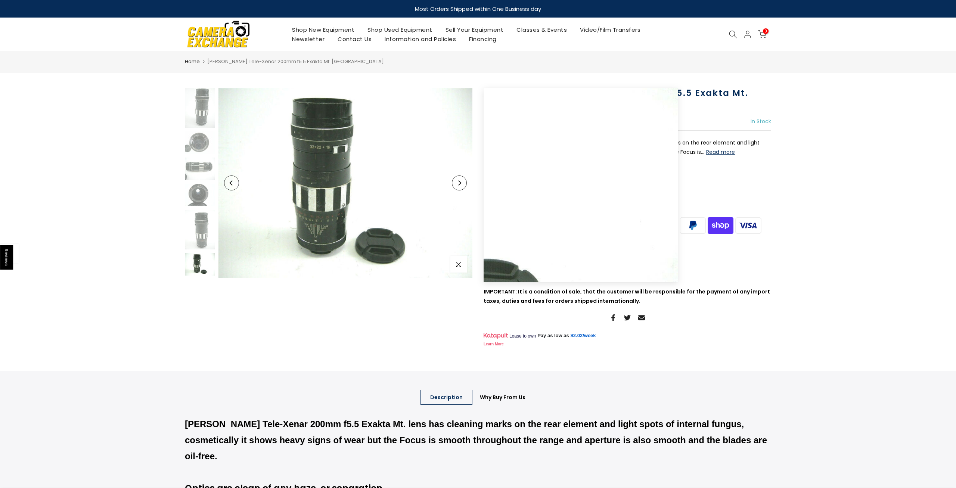
click at [458, 184] on icon "Next" at bounding box center [459, 182] width 5 height 5
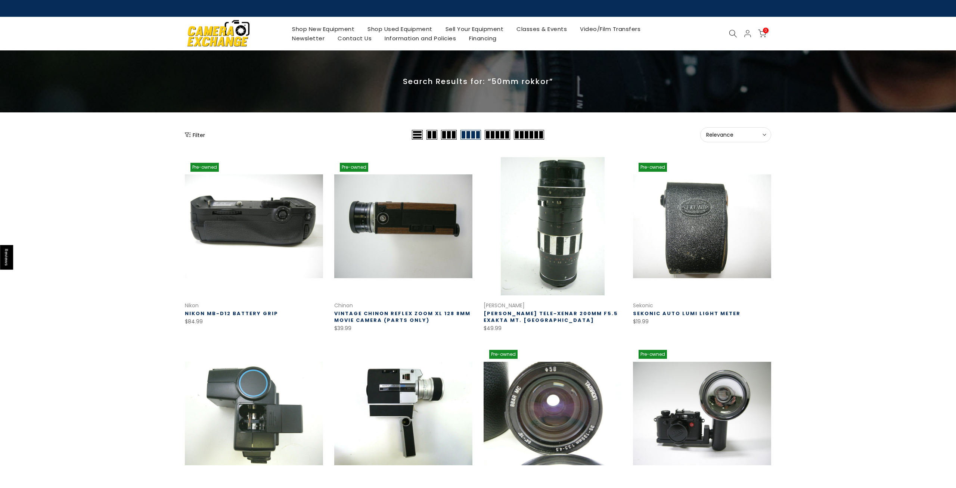
click at [731, 35] on icon at bounding box center [733, 33] width 8 height 8
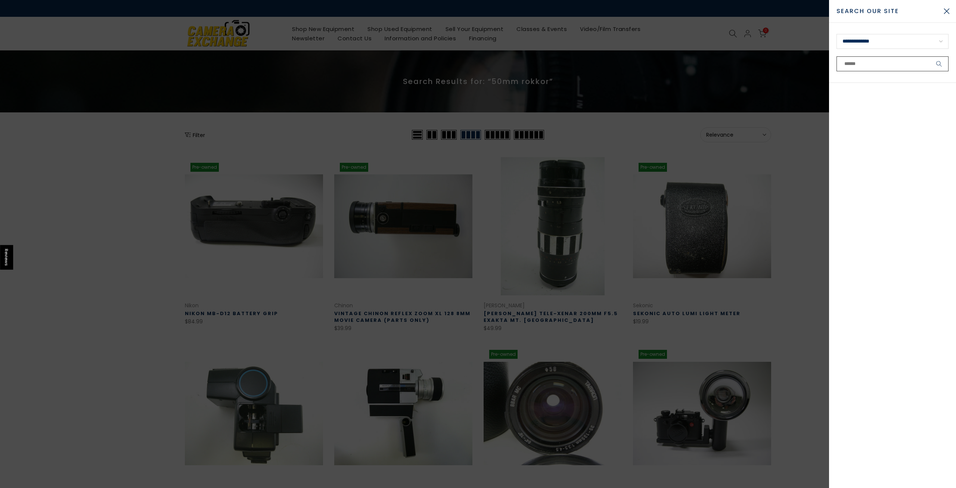
click at [855, 60] on input "text" at bounding box center [892, 63] width 112 height 15
type input "**********"
click at [930, 56] on button "submit" at bounding box center [939, 63] width 19 height 15
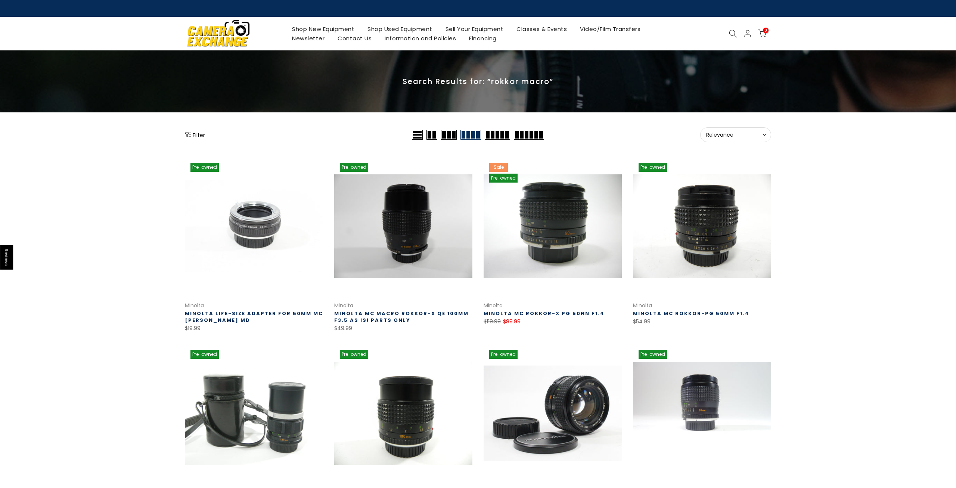
click at [734, 31] on icon at bounding box center [733, 33] width 8 height 8
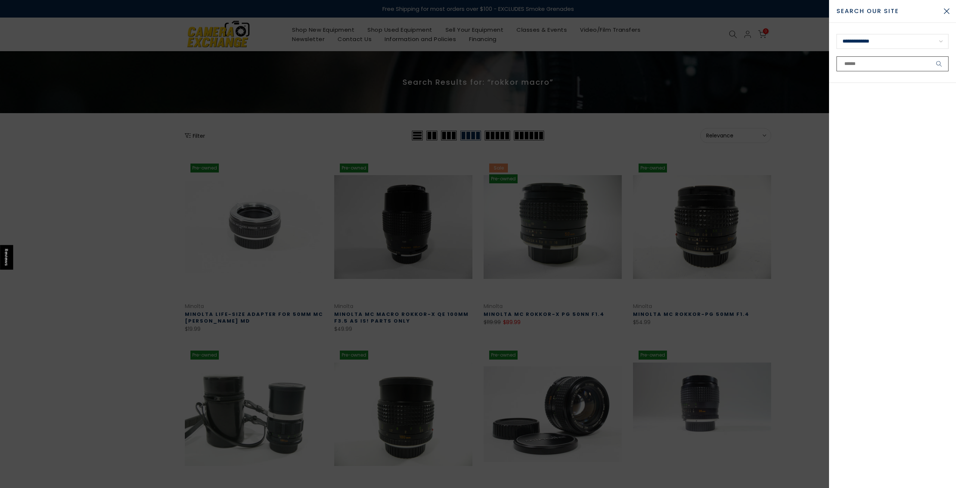
click at [871, 66] on input "text" at bounding box center [892, 63] width 112 height 15
type input "*"
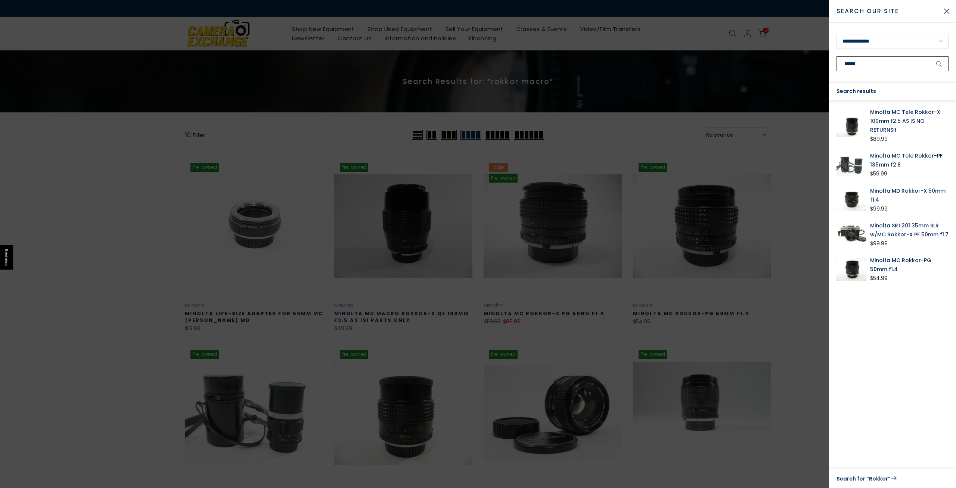
click at [864, 62] on input "******" at bounding box center [892, 63] width 112 height 15
drag, startPoint x: 883, startPoint y: 74, endPoint x: 833, endPoint y: 61, distance: 51.2
click at [833, 61] on form "**********" at bounding box center [892, 53] width 127 height 60
drag, startPoint x: 872, startPoint y: 65, endPoint x: 834, endPoint y: 63, distance: 37.7
click at [836, 63] on input "******" at bounding box center [892, 63] width 112 height 15
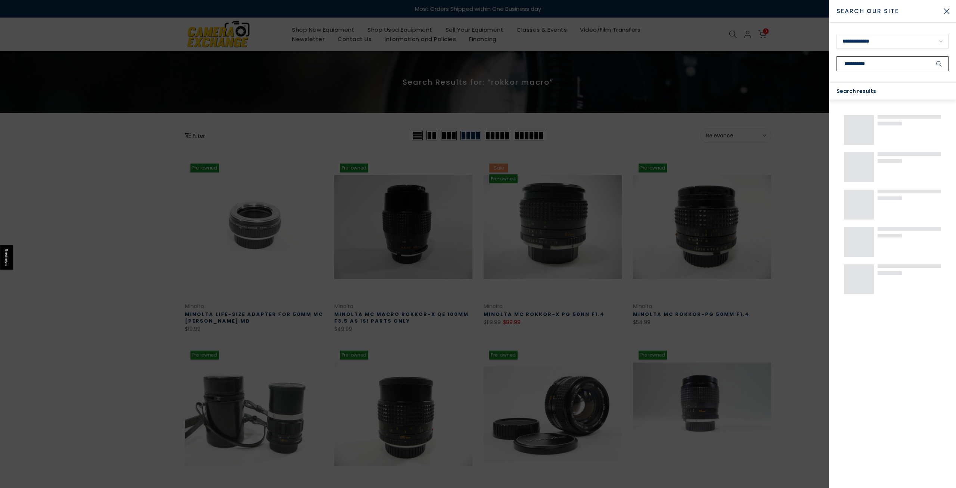
type input "**********"
click at [930, 56] on button "submit" at bounding box center [939, 63] width 19 height 15
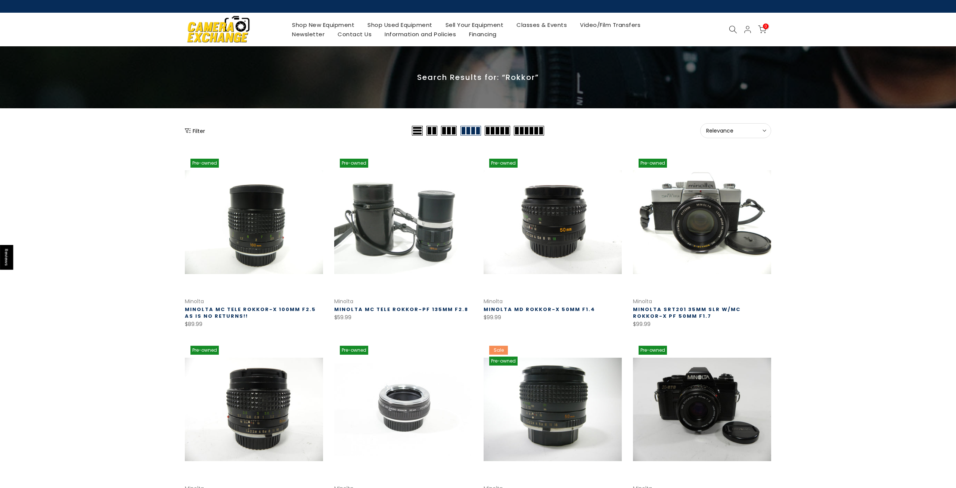
scroll to position [5, 0]
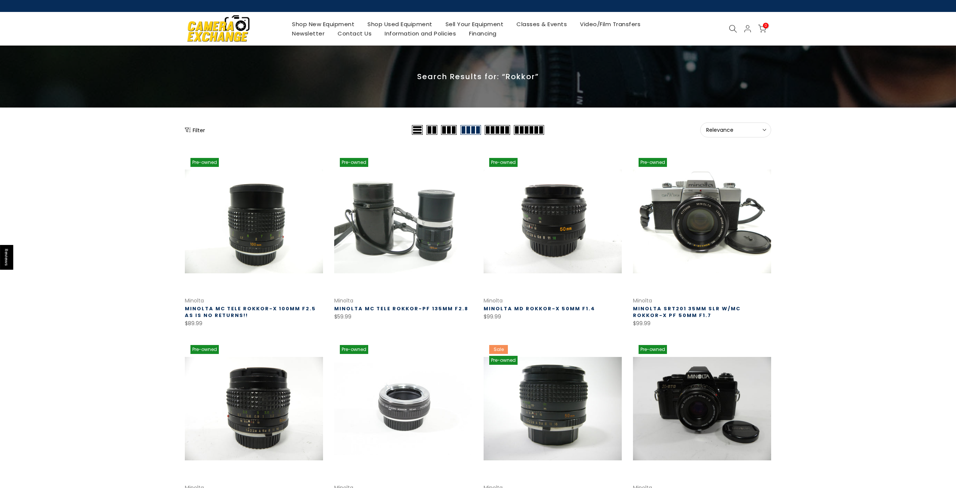
click at [731, 31] on use at bounding box center [732, 28] width 7 height 7
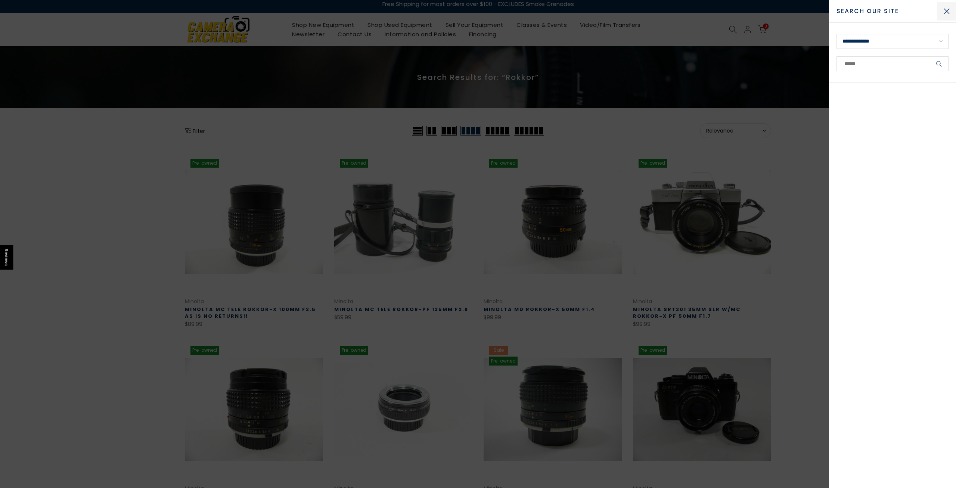
click at [949, 15] on button "Close Search" at bounding box center [946, 11] width 19 height 19
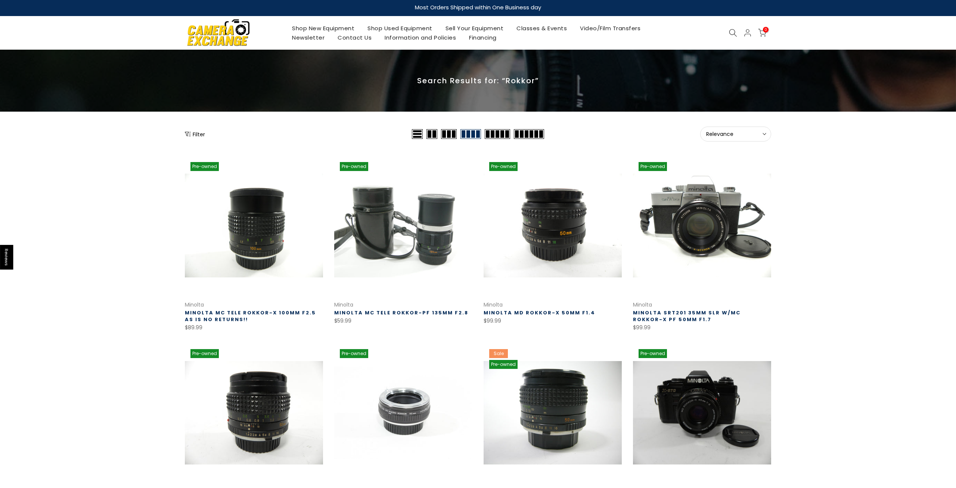
scroll to position [0, 0]
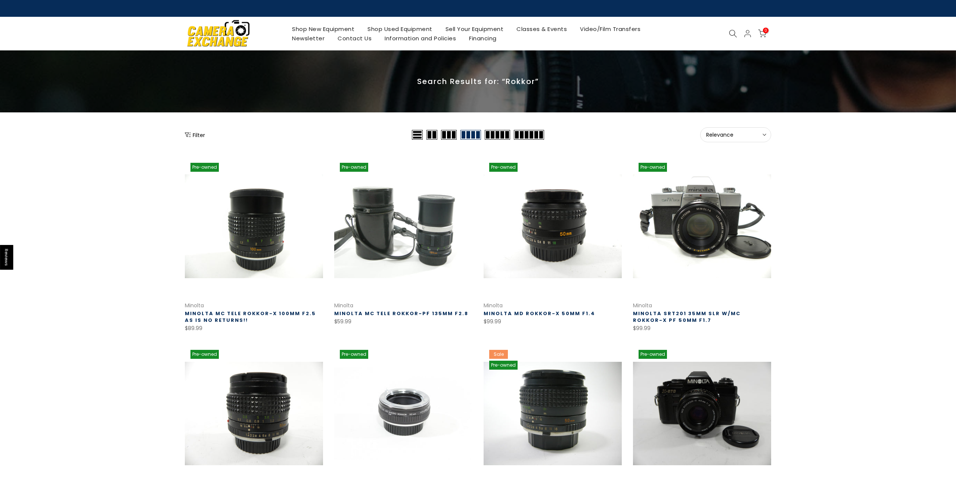
click at [734, 35] on icon at bounding box center [733, 33] width 8 height 8
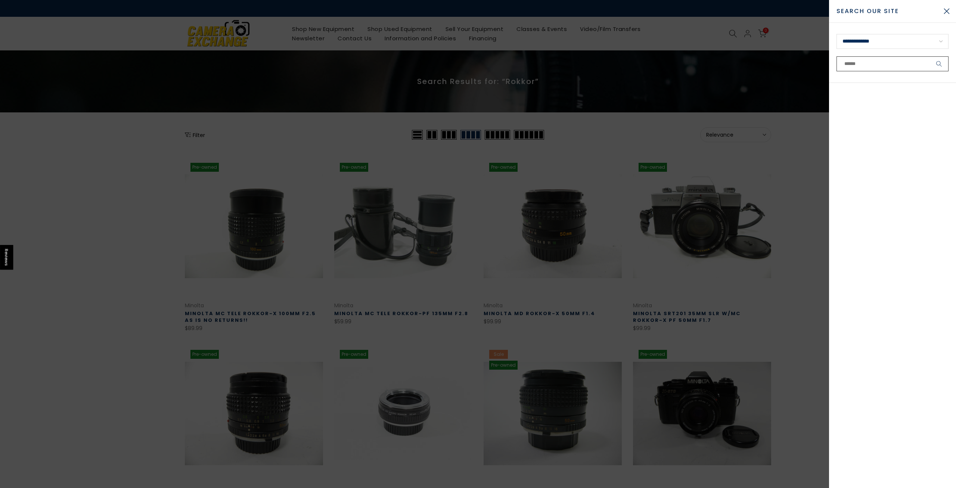
click at [860, 62] on input "text" at bounding box center [892, 63] width 112 height 15
type input "******"
click at [930, 56] on button "submit" at bounding box center [939, 63] width 19 height 15
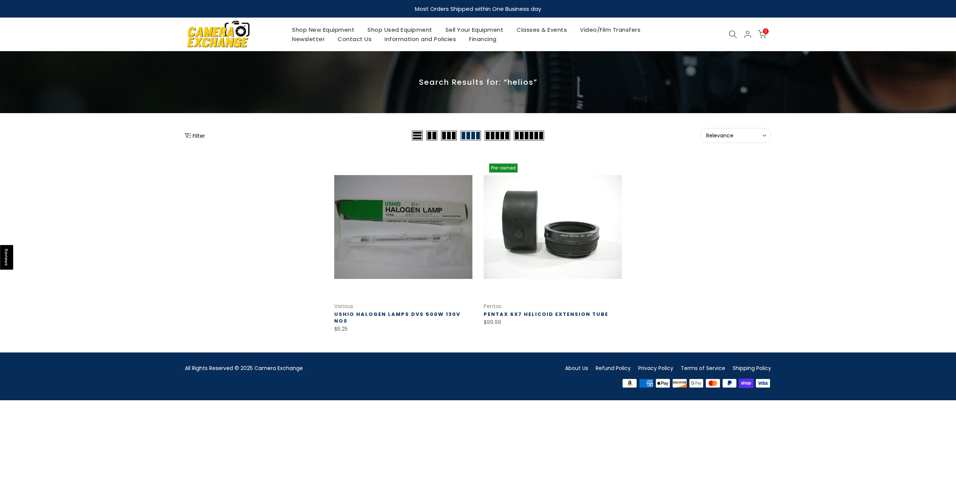
click at [731, 34] on icon at bounding box center [733, 34] width 8 height 8
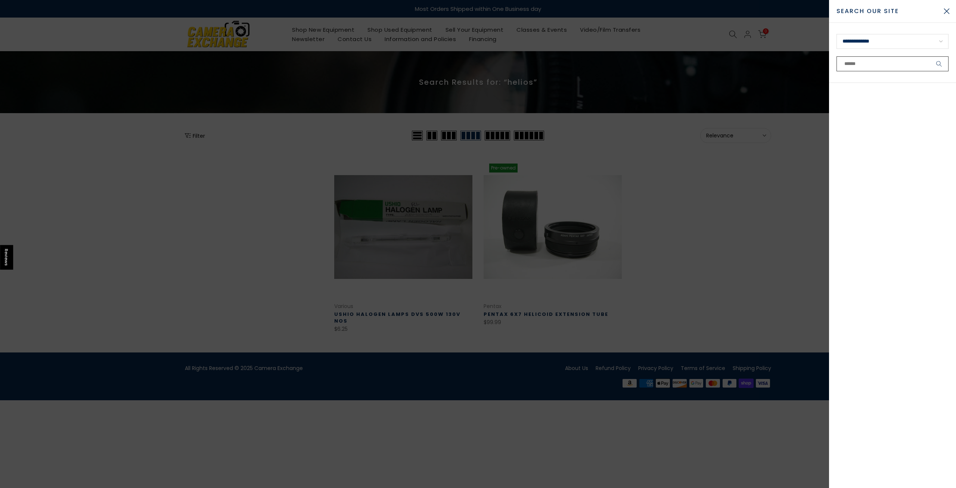
click at [873, 66] on input "text" at bounding box center [892, 63] width 112 height 15
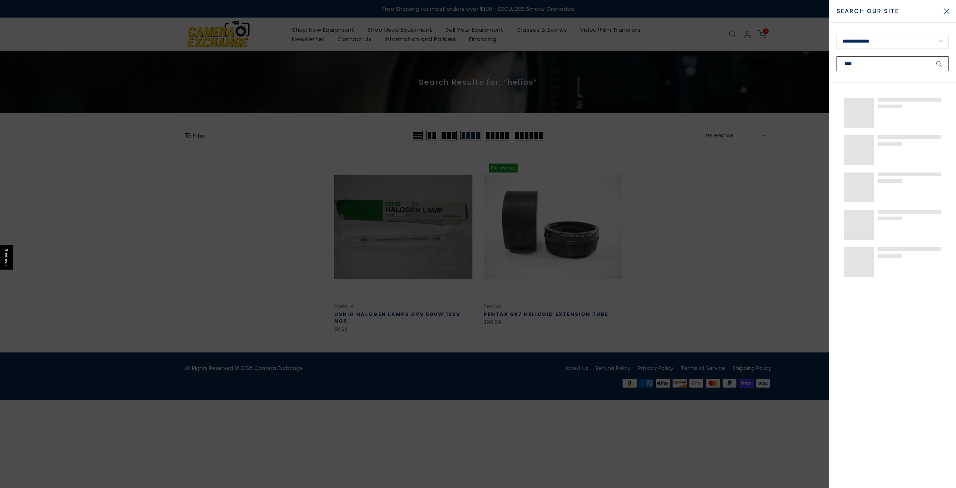
type input "****"
click at [930, 56] on button "submit" at bounding box center [939, 63] width 19 height 15
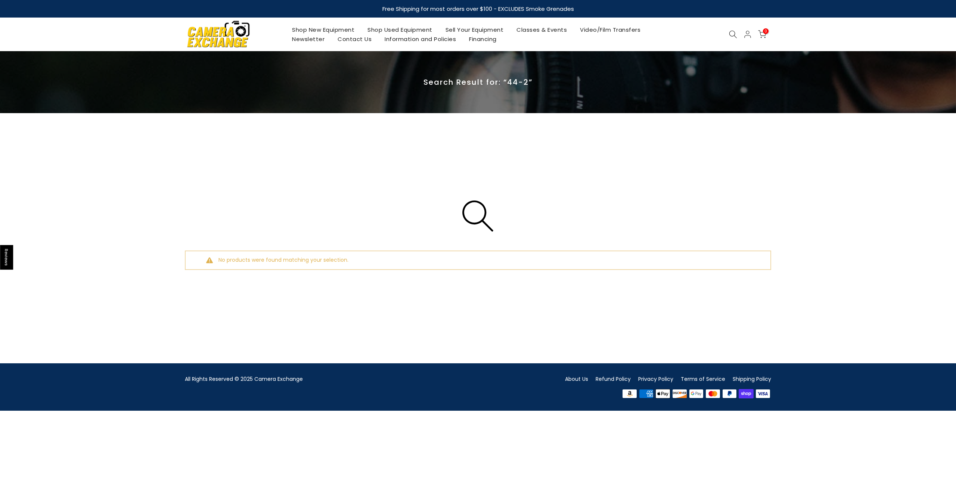
click at [735, 34] on icon at bounding box center [733, 34] width 8 height 8
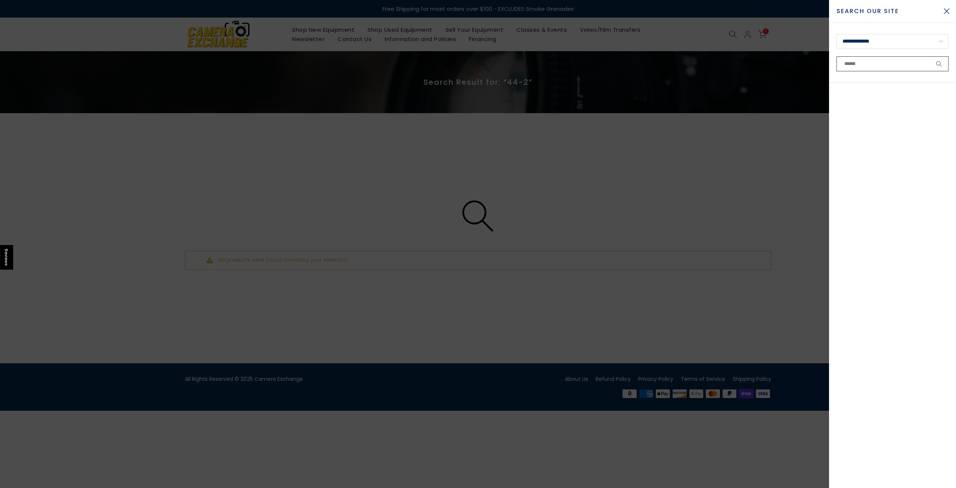
click at [877, 68] on input "text" at bounding box center [892, 63] width 112 height 15
click at [899, 61] on input "text" at bounding box center [892, 63] width 112 height 15
click at [857, 65] on input "text" at bounding box center [892, 63] width 112 height 15
type input "*"
type input "*****"
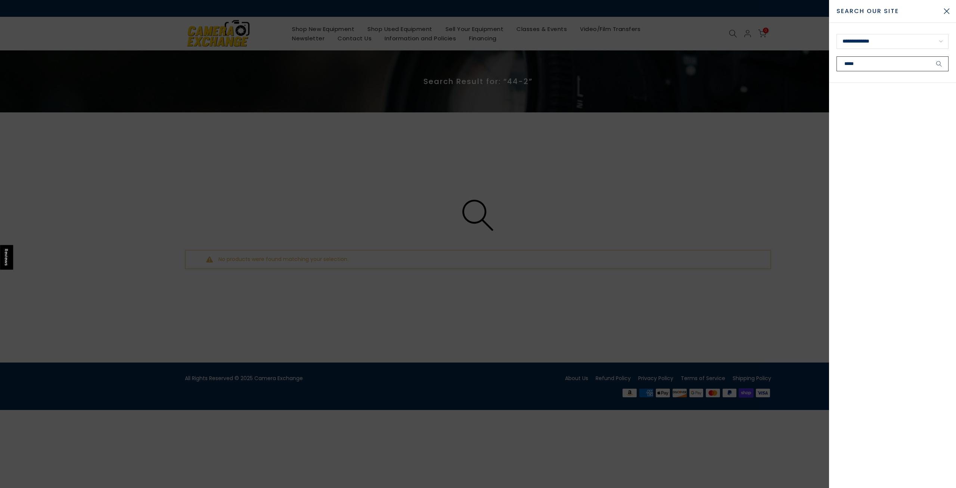
click at [930, 56] on button "submit" at bounding box center [939, 63] width 19 height 15
